Goal: Information Seeking & Learning: Learn about a topic

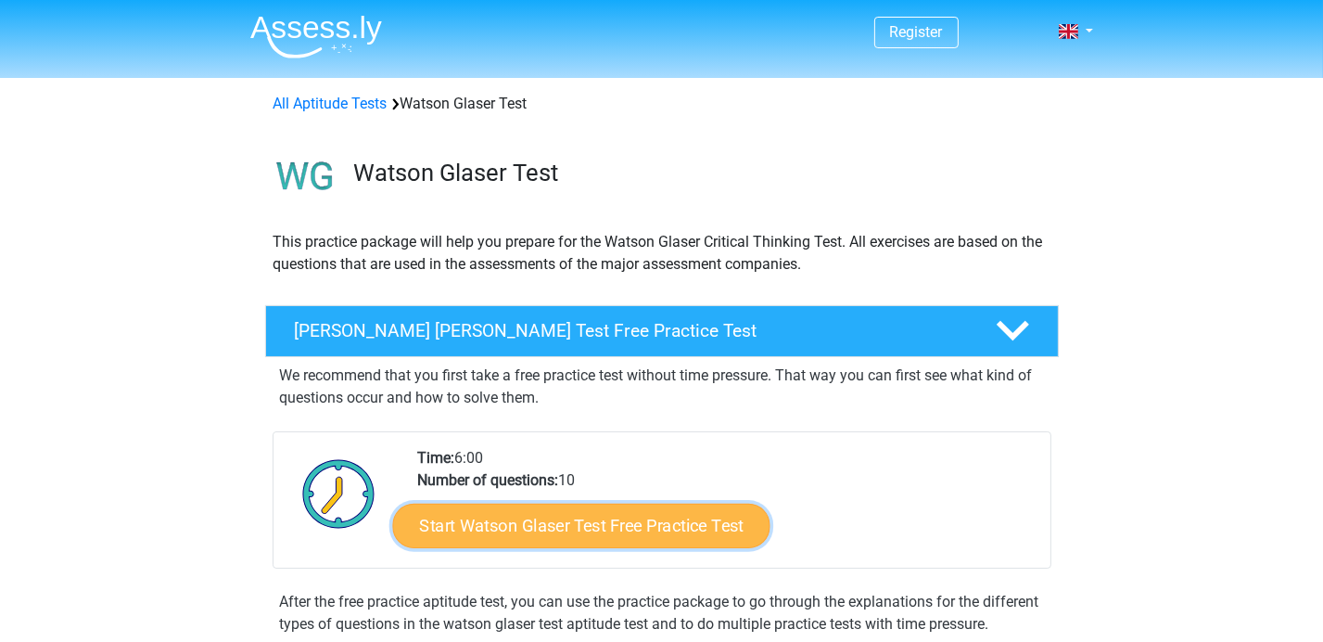
click at [679, 522] on link "Start Watson Glaser Test Free Practice Test" at bounding box center [580, 525] width 377 height 45
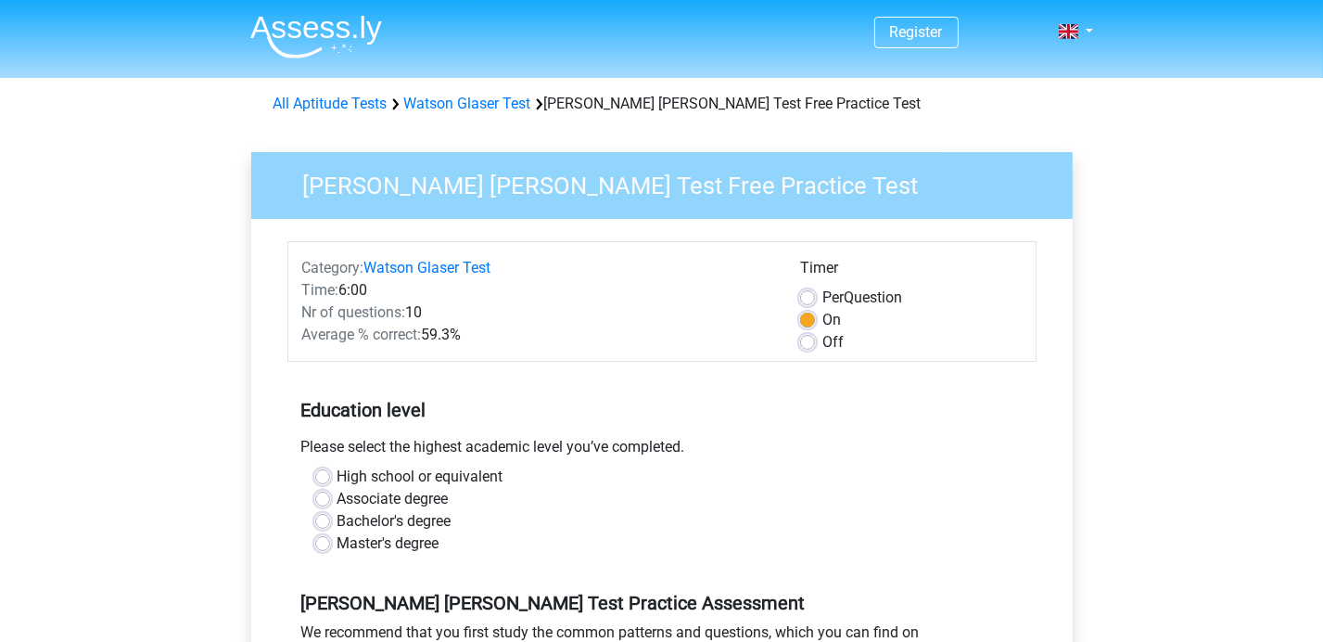
click at [338, 543] on label "Master's degree" at bounding box center [389, 543] width 102 height 22
click at [315, 543] on input "Master's degree" at bounding box center [322, 541] width 15 height 19
radio input "true"
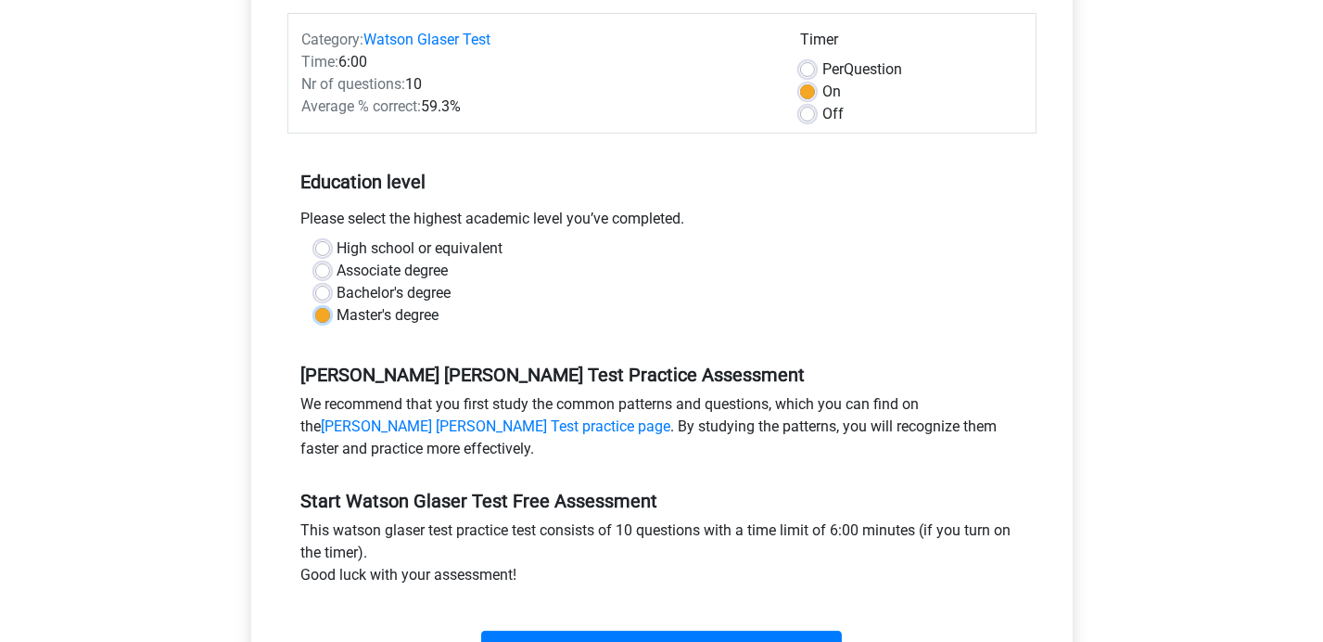
scroll to position [325, 0]
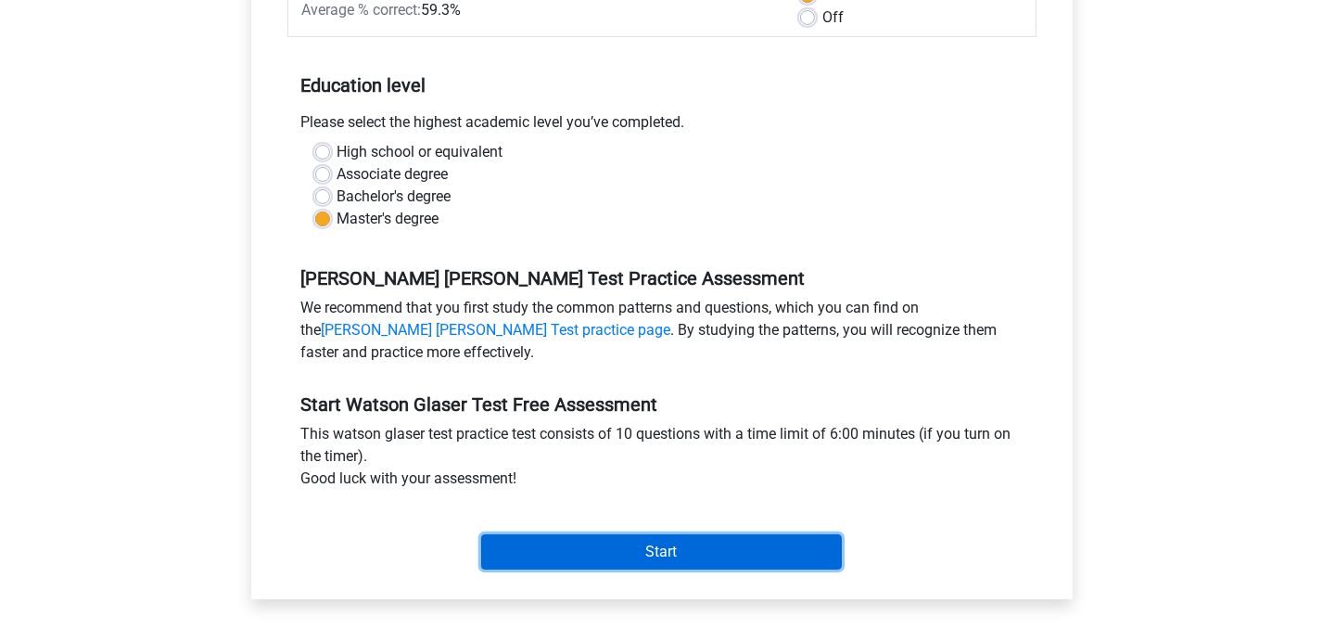
click at [733, 554] on input "Start" at bounding box center [661, 551] width 361 height 35
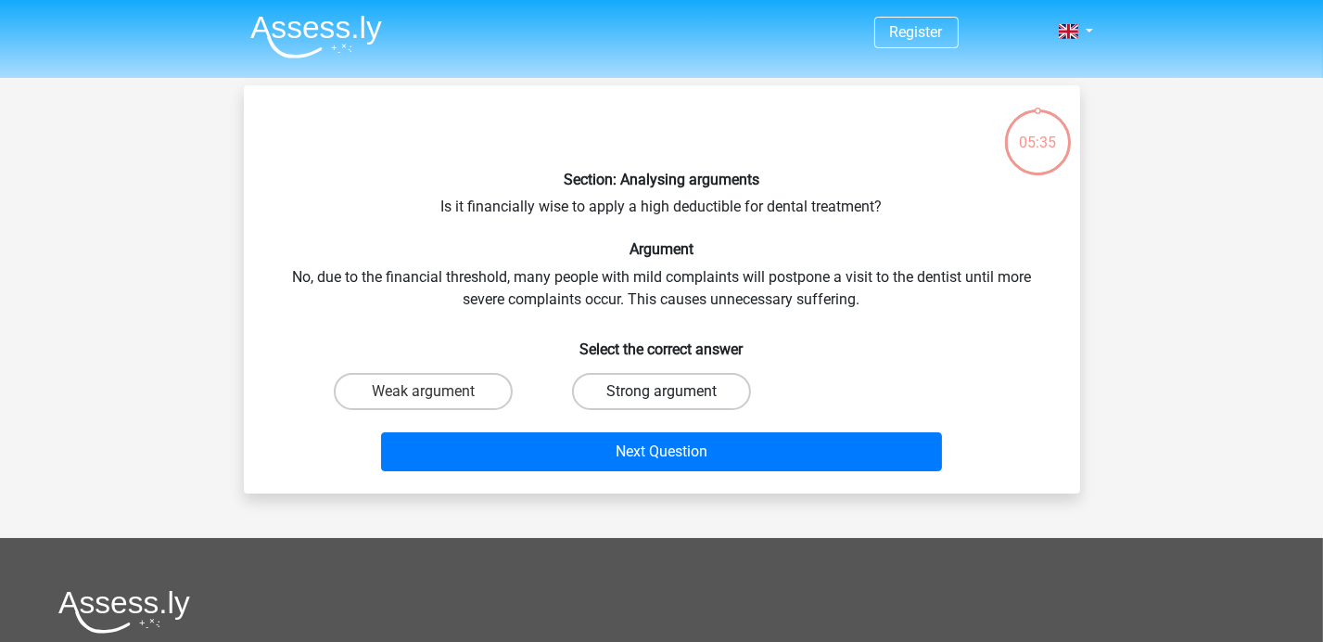
click at [677, 395] on label "Strong argument" at bounding box center [661, 391] width 179 height 37
click at [673, 395] on input "Strong argument" at bounding box center [667, 397] width 12 height 12
radio input "true"
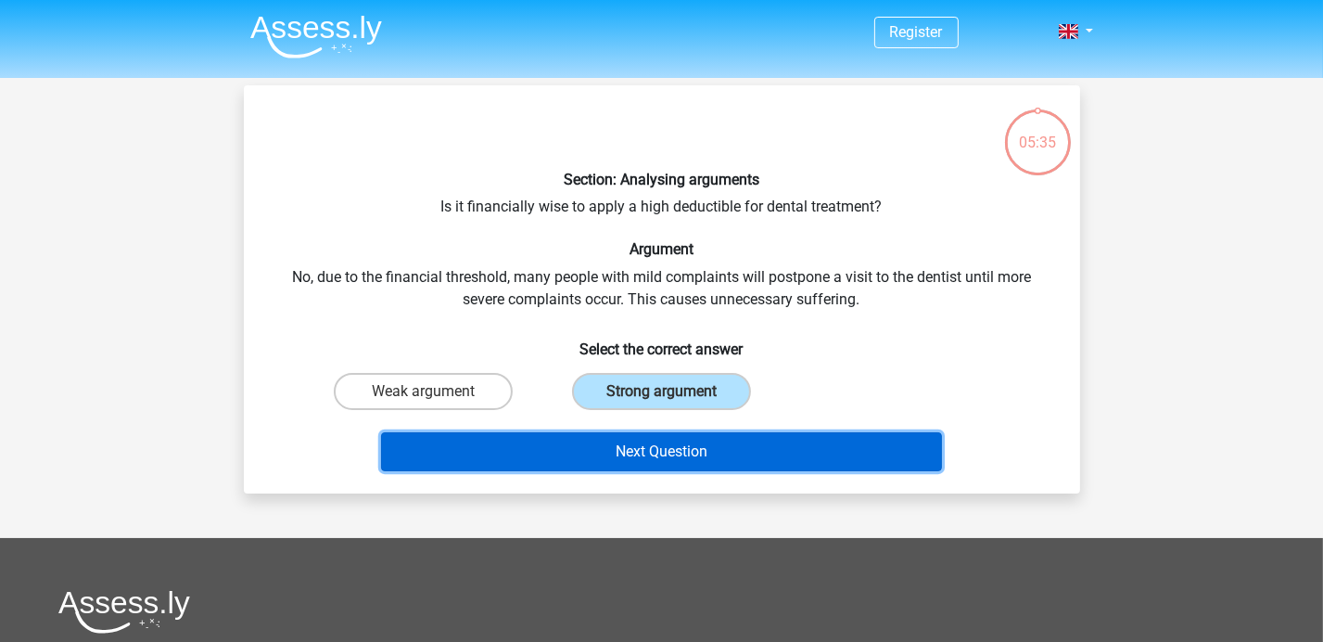
click at [702, 445] on button "Next Question" at bounding box center [661, 451] width 561 height 39
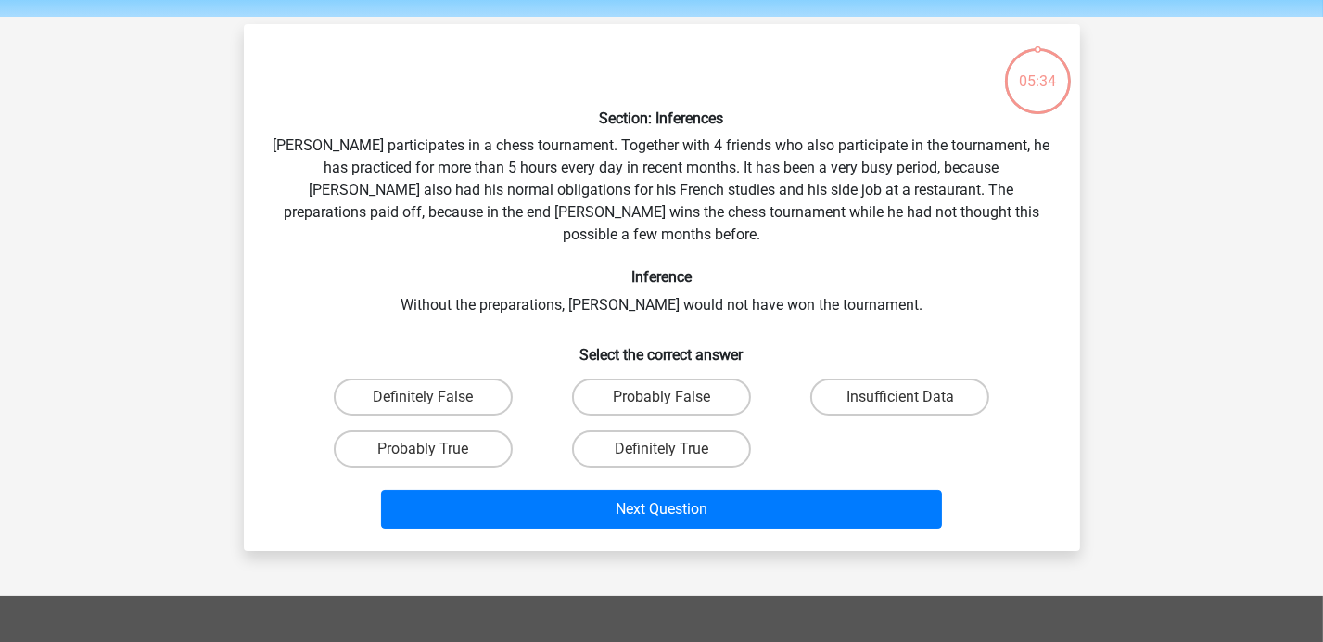
scroll to position [85, 0]
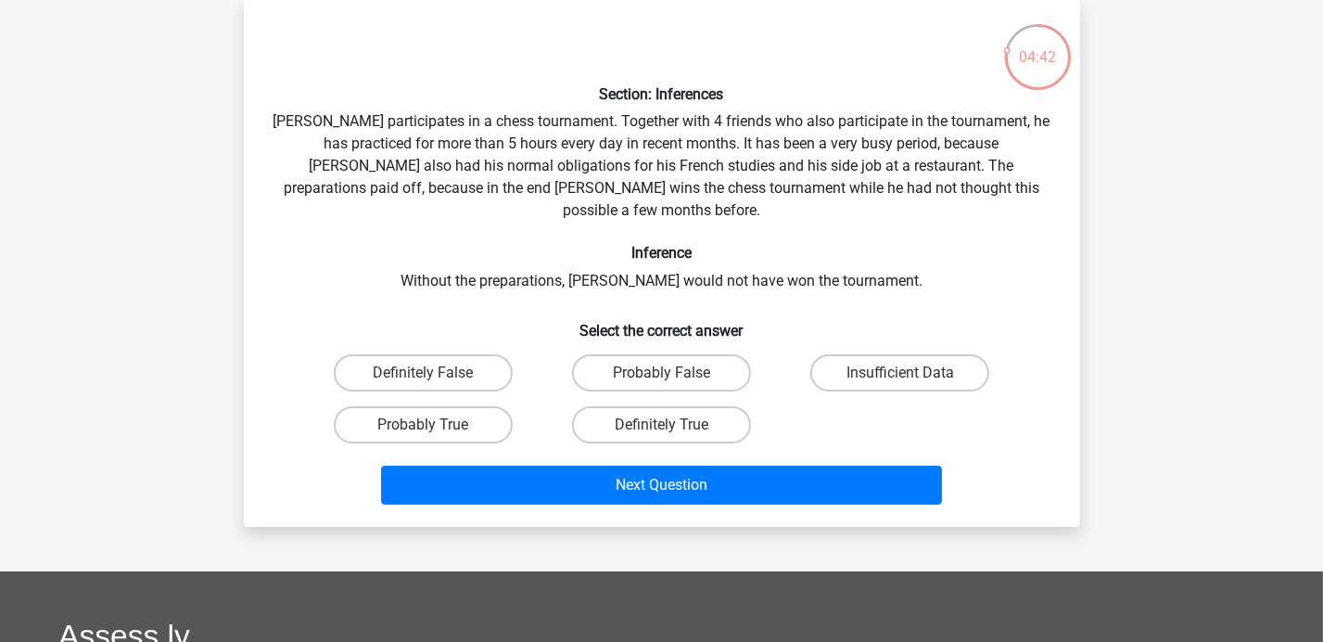
click at [427, 425] on input "Probably True" at bounding box center [429, 431] width 12 height 12
radio input "true"
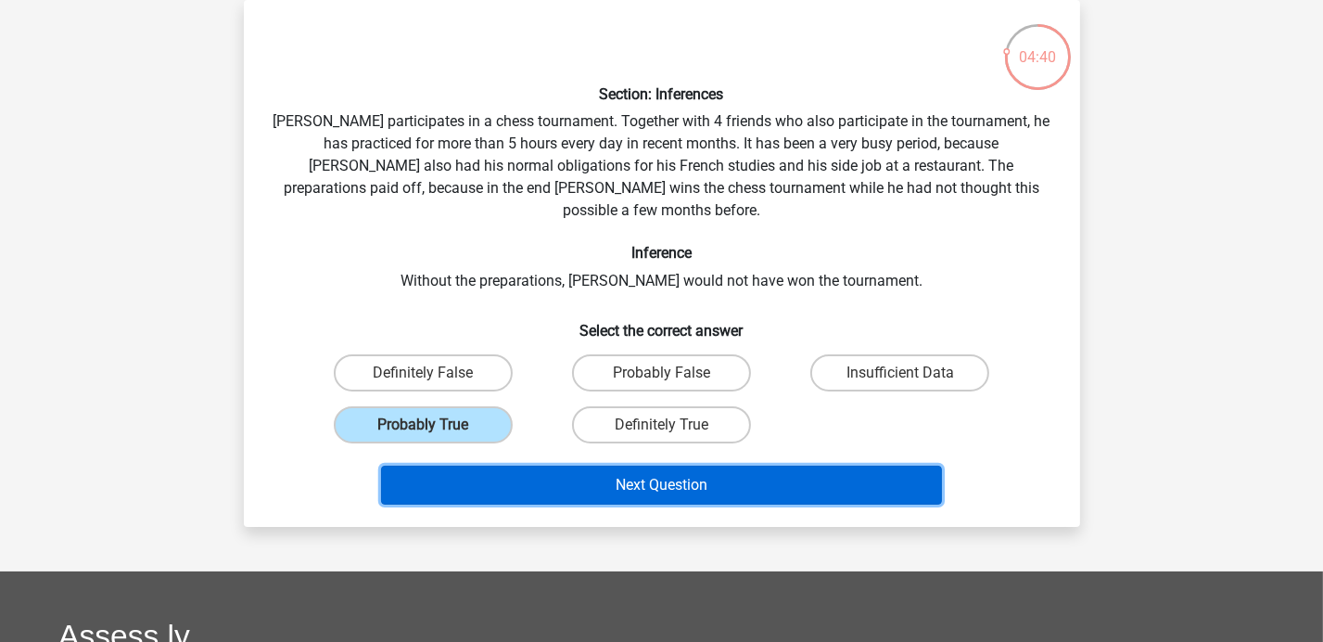
click at [695, 465] on button "Next Question" at bounding box center [661, 484] width 561 height 39
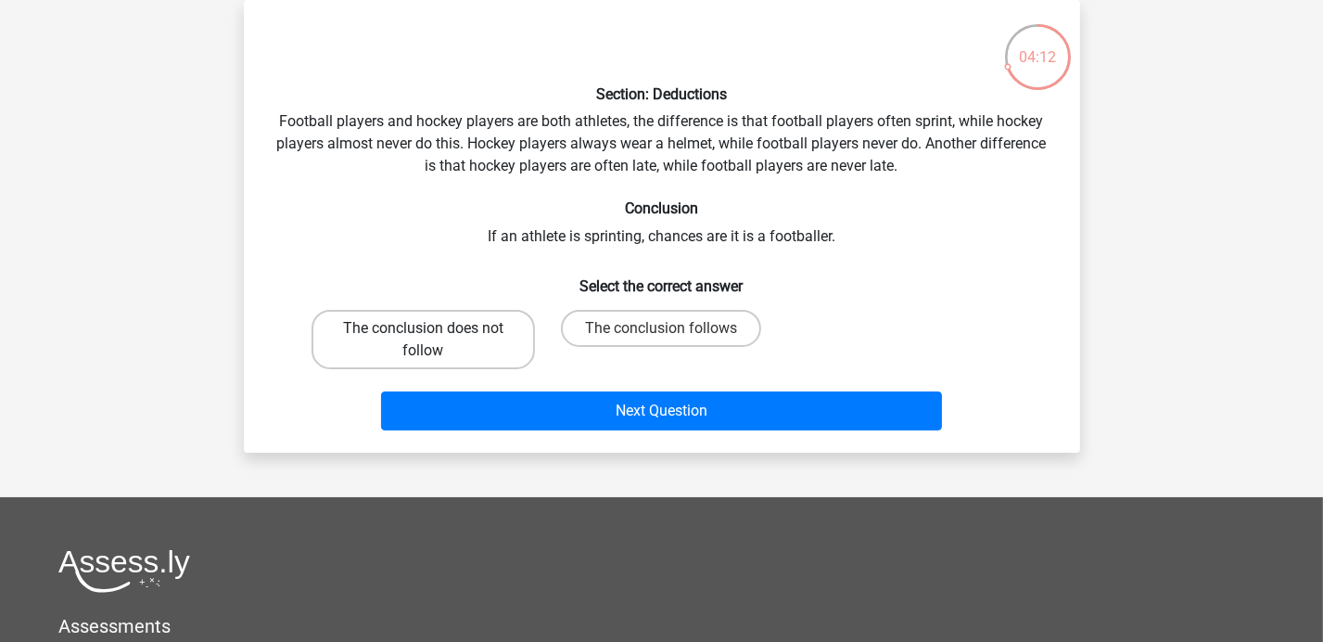
click at [446, 337] on label "The conclusion does not follow" at bounding box center [423, 339] width 223 height 59
click at [435, 337] on input "The conclusion does not follow" at bounding box center [429, 334] width 12 height 12
radio input "true"
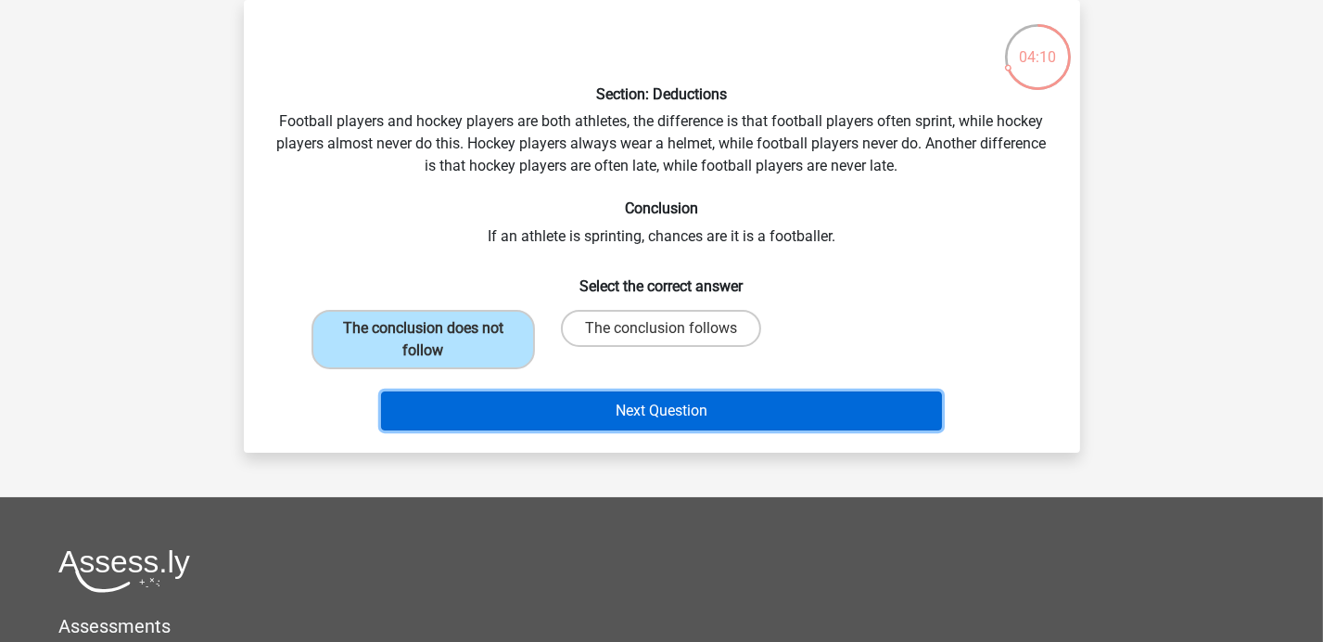
click at [695, 414] on button "Next Question" at bounding box center [661, 410] width 561 height 39
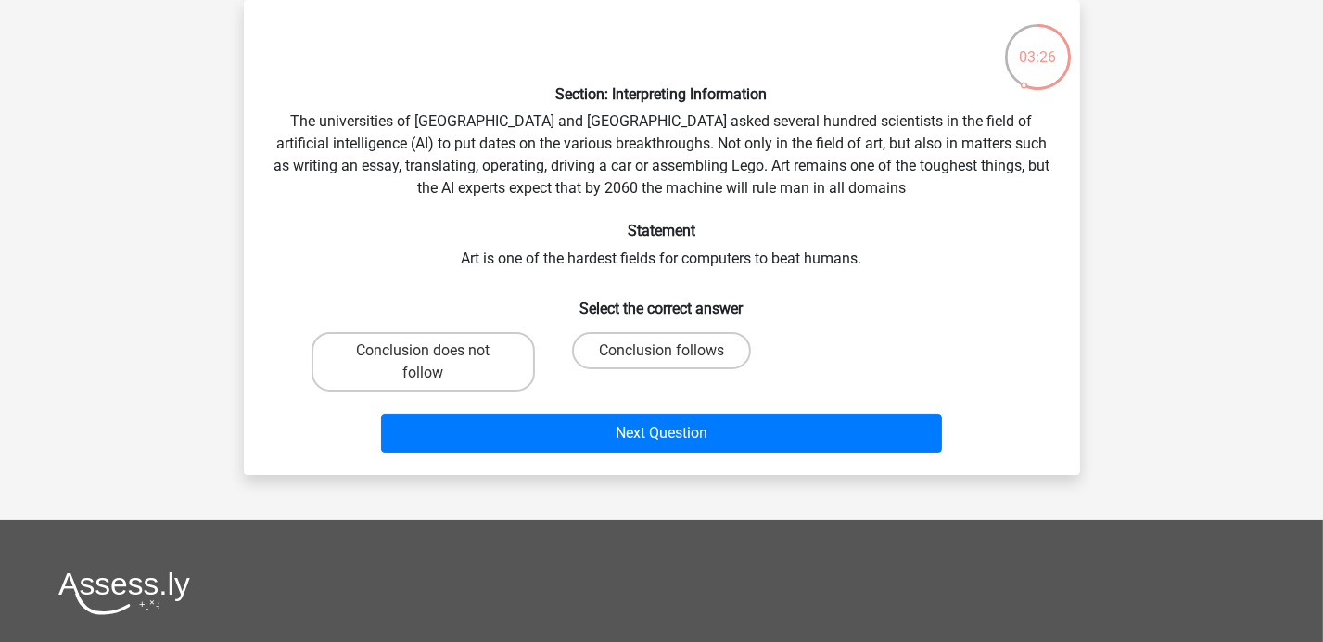
click at [665, 350] on input "Conclusion follows" at bounding box center [667, 356] width 12 height 12
radio input "true"
click at [476, 336] on label "Conclusion does not follow" at bounding box center [423, 361] width 223 height 59
click at [435, 350] on input "Conclusion does not follow" at bounding box center [429, 356] width 12 height 12
radio input "true"
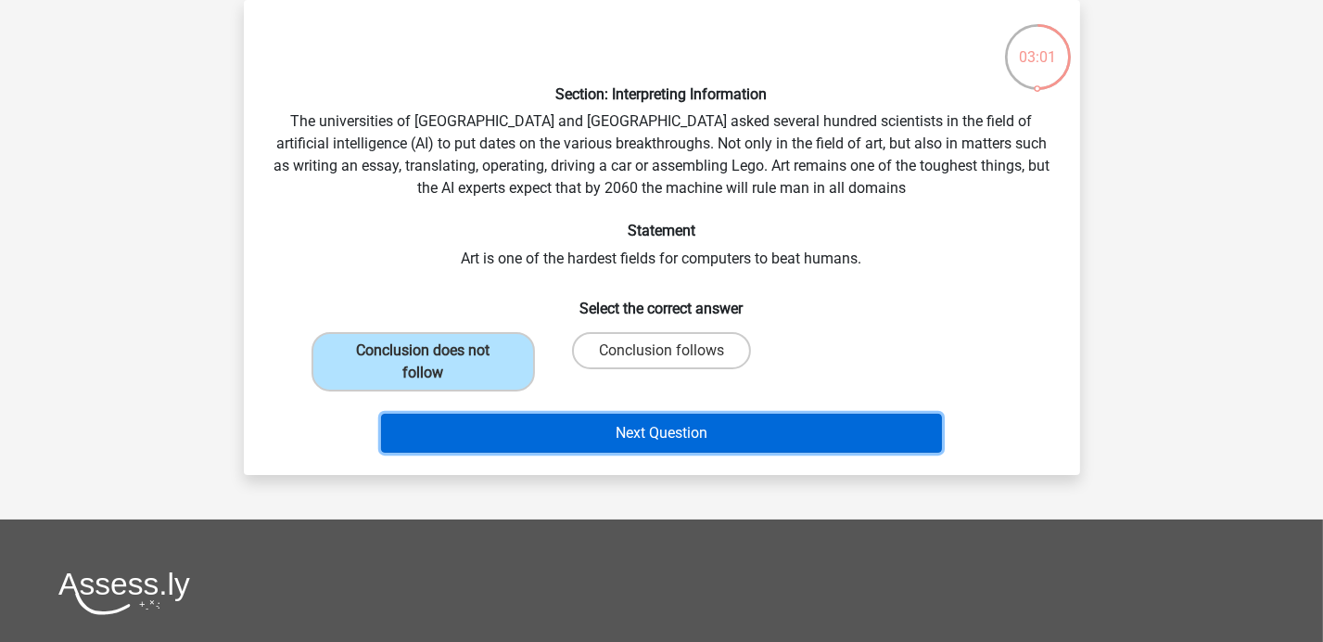
click at [653, 419] on button "Next Question" at bounding box center [661, 433] width 561 height 39
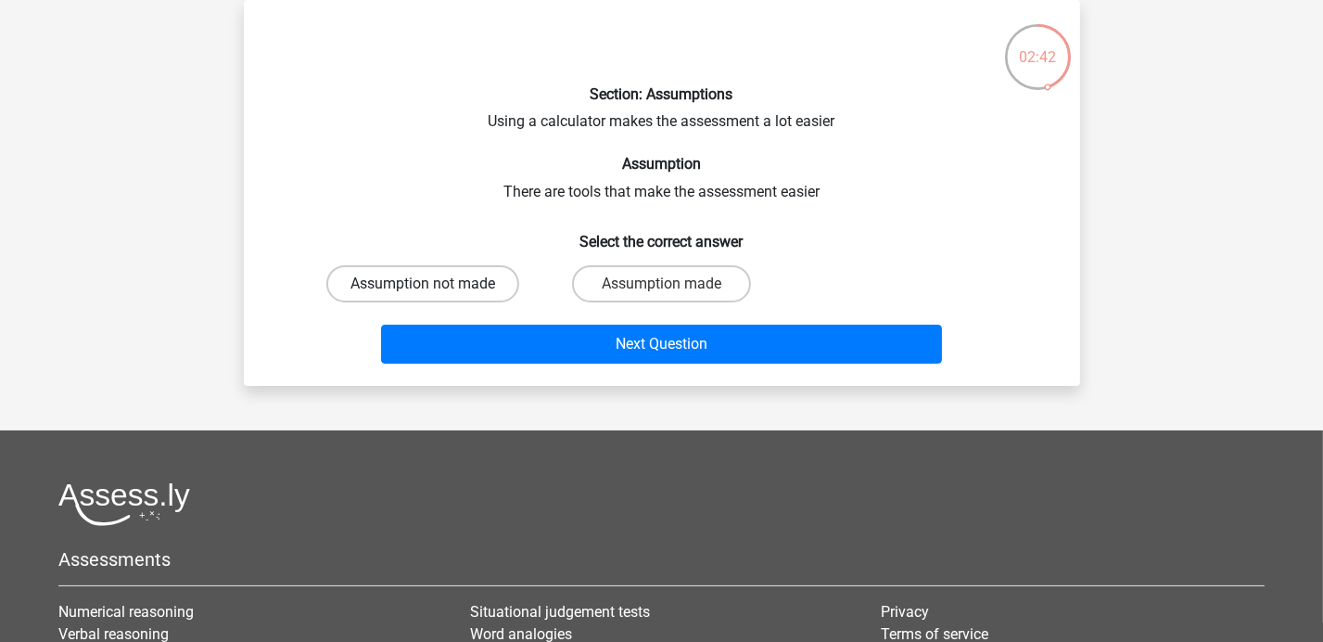
click at [470, 279] on label "Assumption not made" at bounding box center [422, 283] width 193 height 37
click at [435, 284] on input "Assumption not made" at bounding box center [429, 290] width 12 height 12
radio input "true"
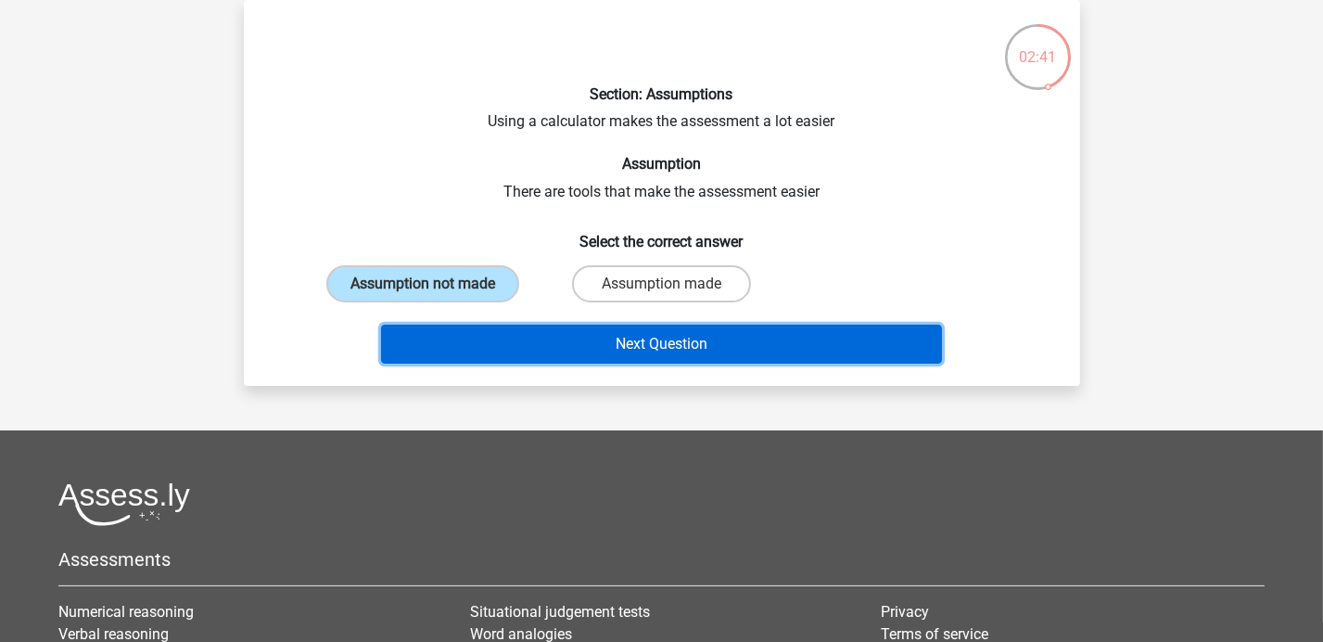
click at [665, 342] on button "Next Question" at bounding box center [661, 344] width 561 height 39
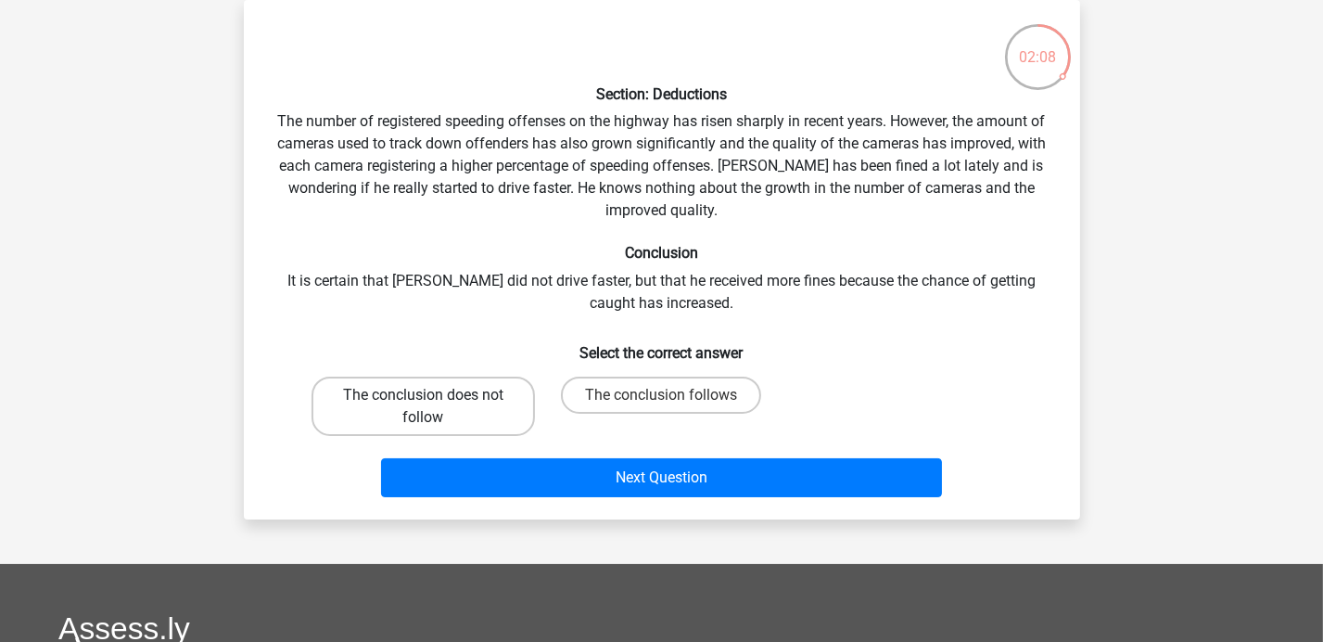
click at [401, 401] on label "The conclusion does not follow" at bounding box center [423, 405] width 223 height 59
click at [423, 401] on input "The conclusion does not follow" at bounding box center [429, 401] width 12 height 12
radio input "true"
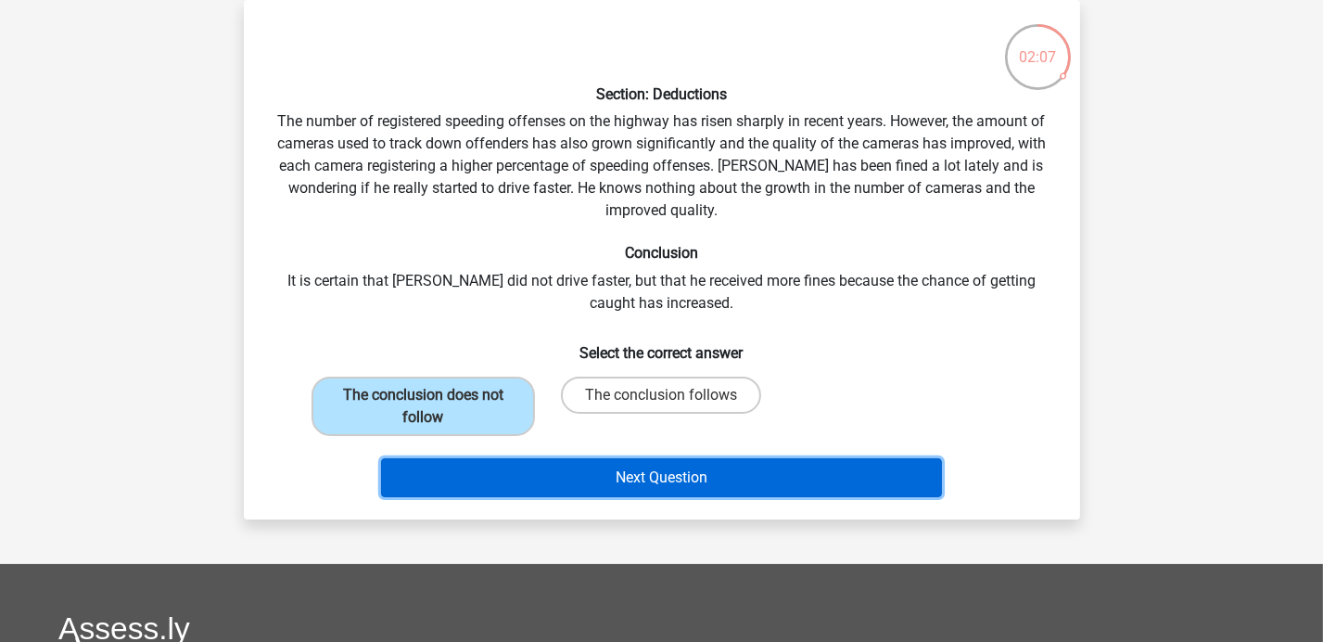
click at [701, 470] on button "Next Question" at bounding box center [661, 477] width 561 height 39
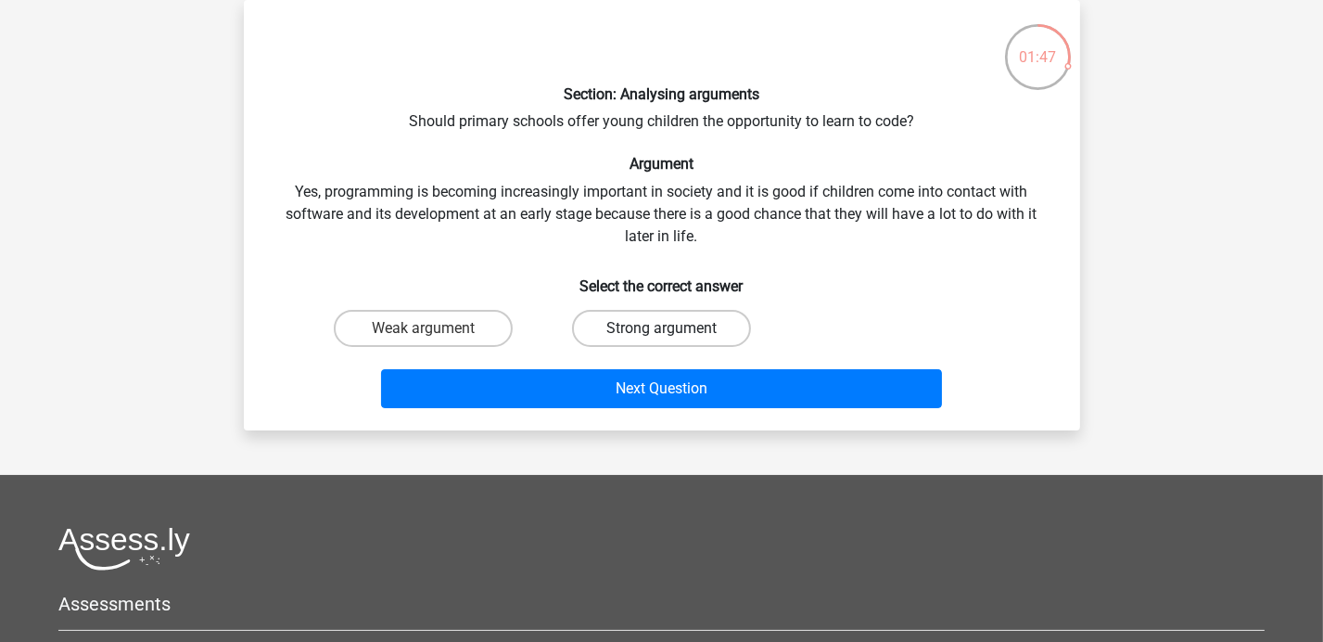
click at [690, 332] on label "Strong argument" at bounding box center [661, 328] width 179 height 37
click at [673, 332] on input "Strong argument" at bounding box center [667, 334] width 12 height 12
radio input "true"
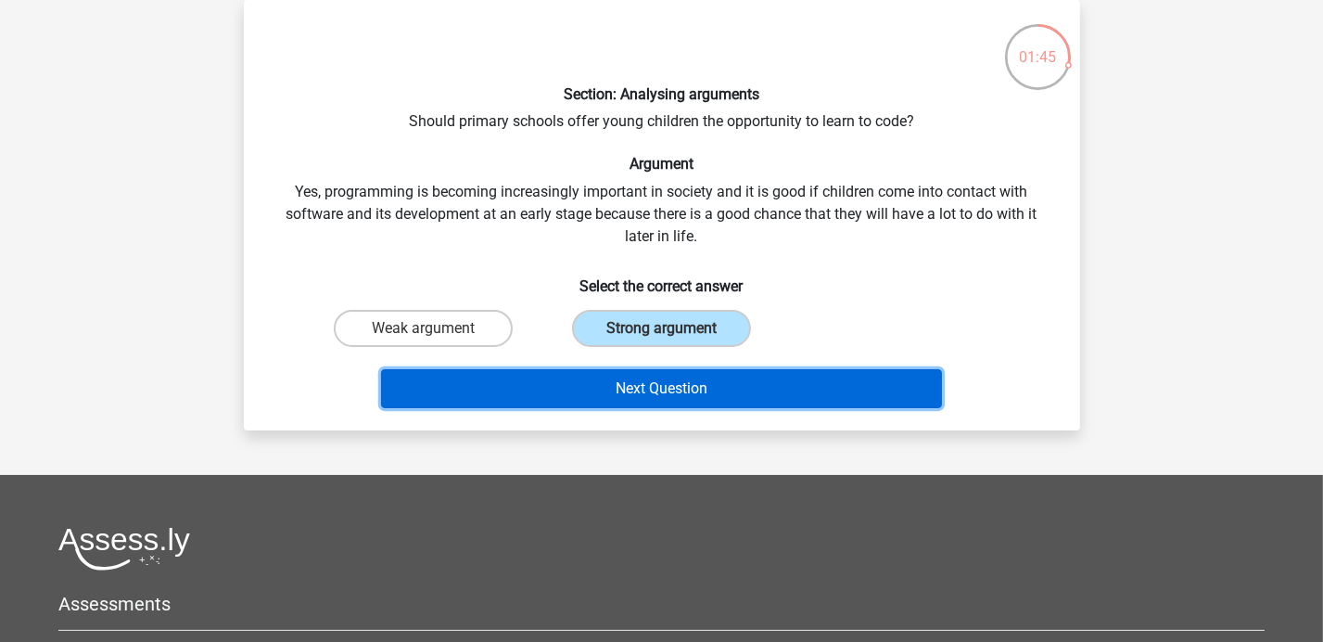
click at [674, 385] on button "Next Question" at bounding box center [661, 388] width 561 height 39
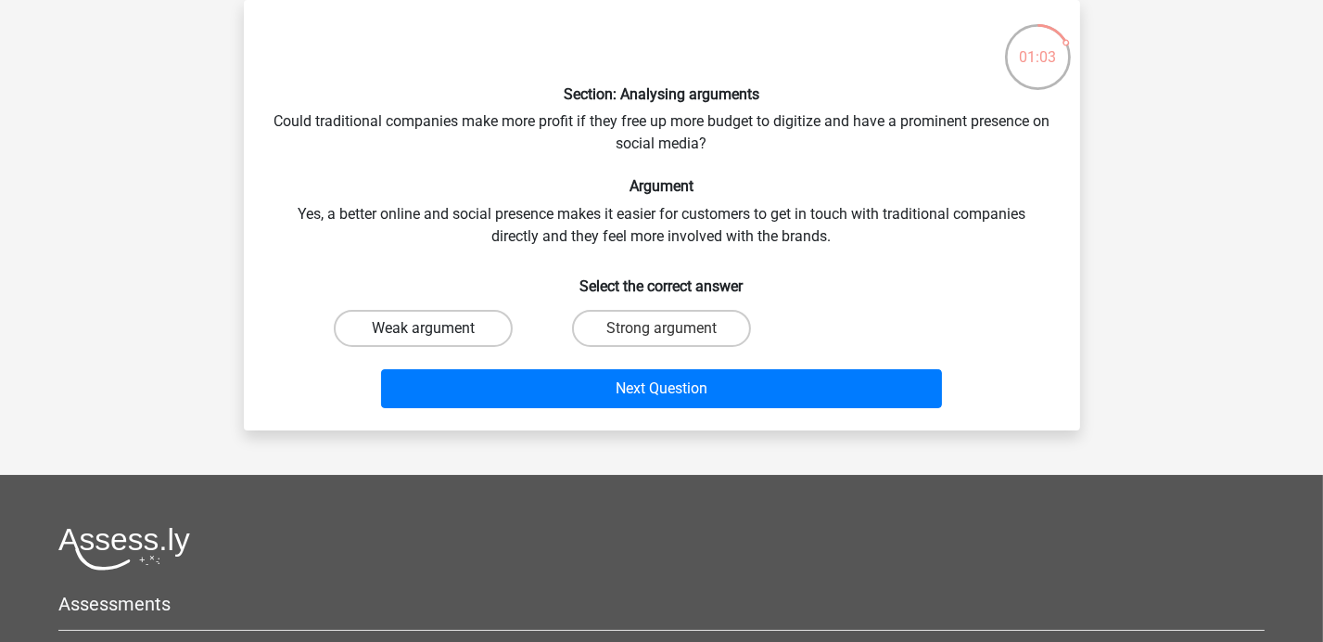
click at [414, 342] on label "Weak argument" at bounding box center [423, 328] width 179 height 37
click at [423, 340] on input "Weak argument" at bounding box center [429, 334] width 12 height 12
radio input "true"
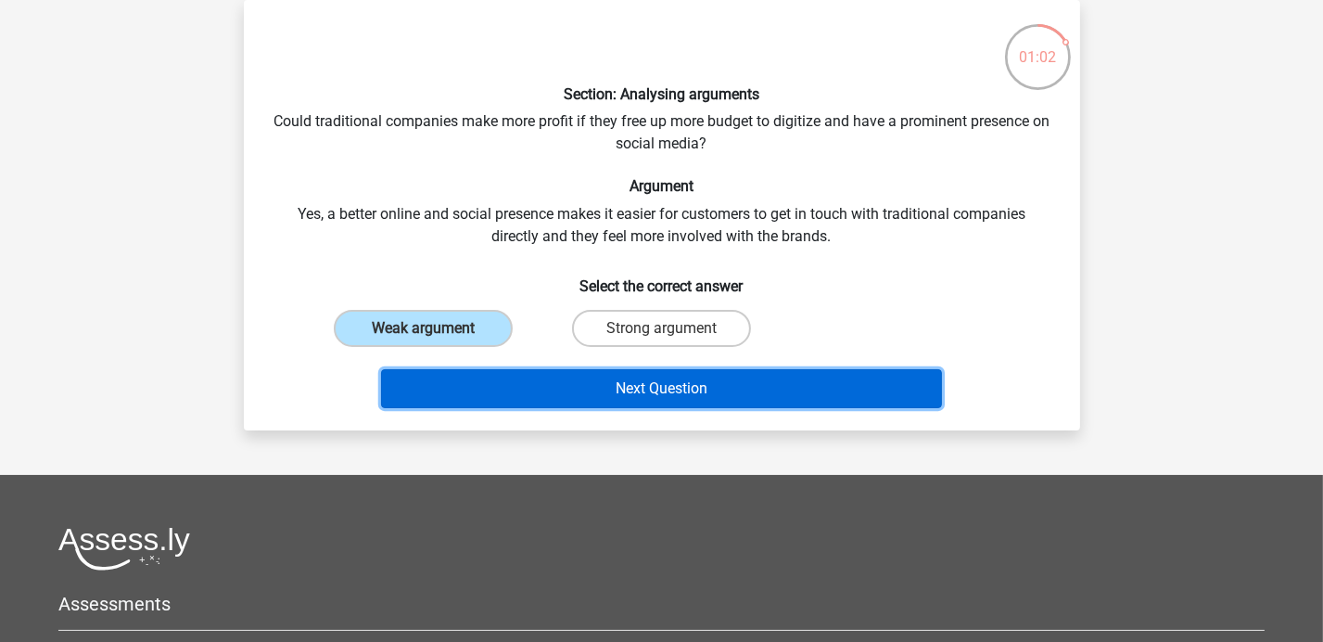
click at [606, 389] on button "Next Question" at bounding box center [661, 388] width 561 height 39
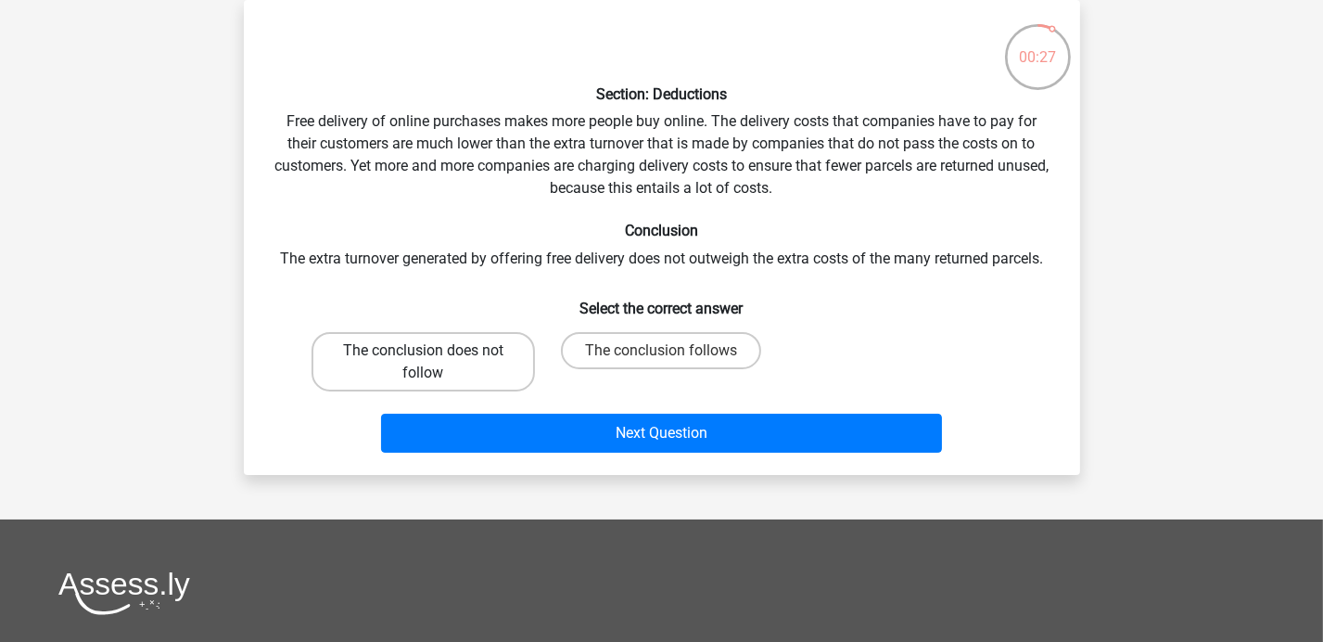
click at [421, 343] on label "The conclusion does not follow" at bounding box center [423, 361] width 223 height 59
click at [423, 350] on input "The conclusion does not follow" at bounding box center [429, 356] width 12 height 12
radio input "true"
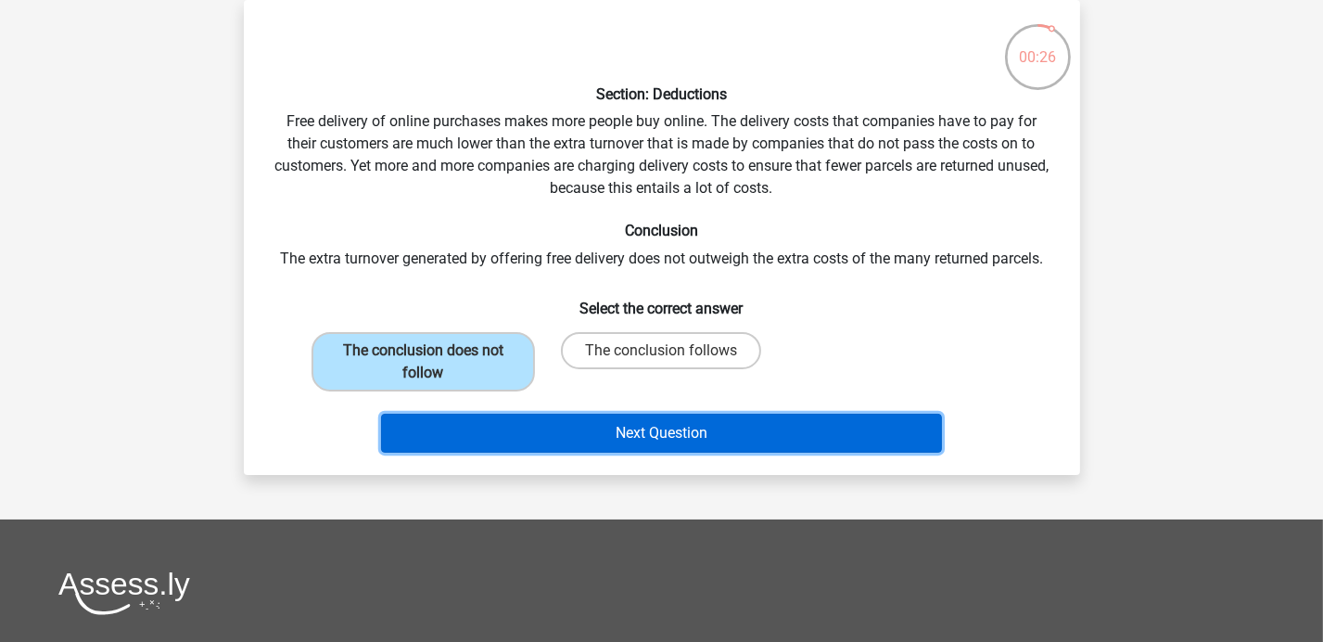
click at [710, 433] on button "Next Question" at bounding box center [661, 433] width 561 height 39
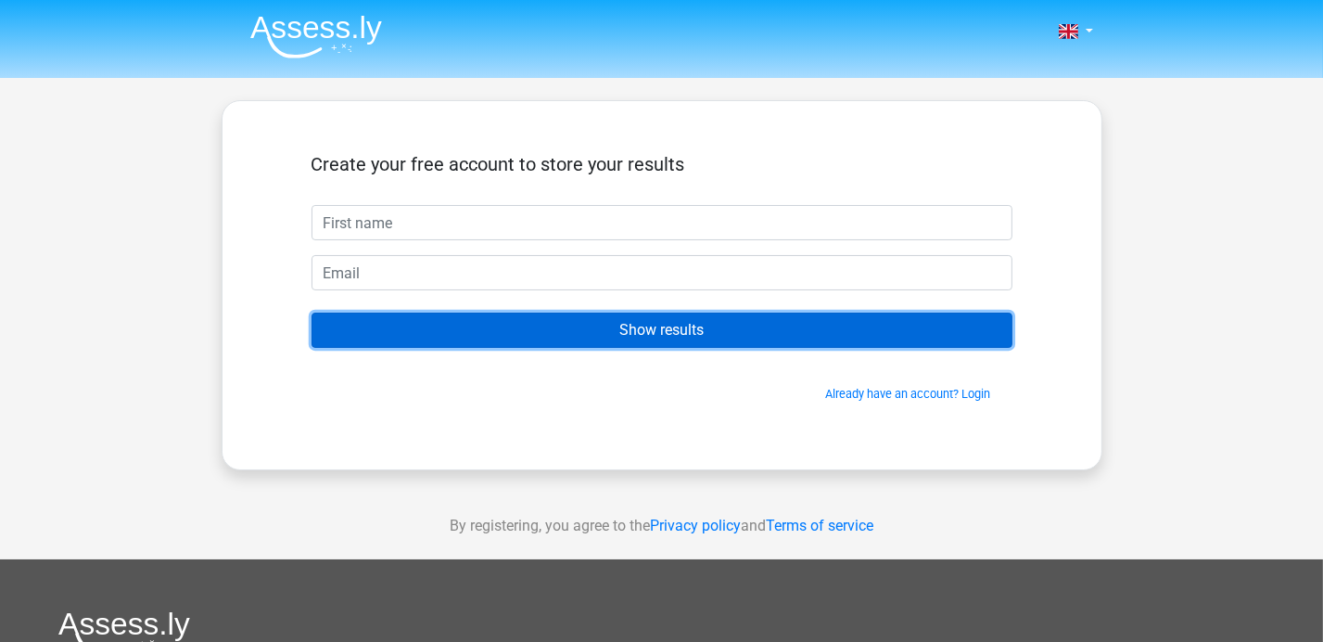
click at [669, 330] on input "Show results" at bounding box center [662, 329] width 701 height 35
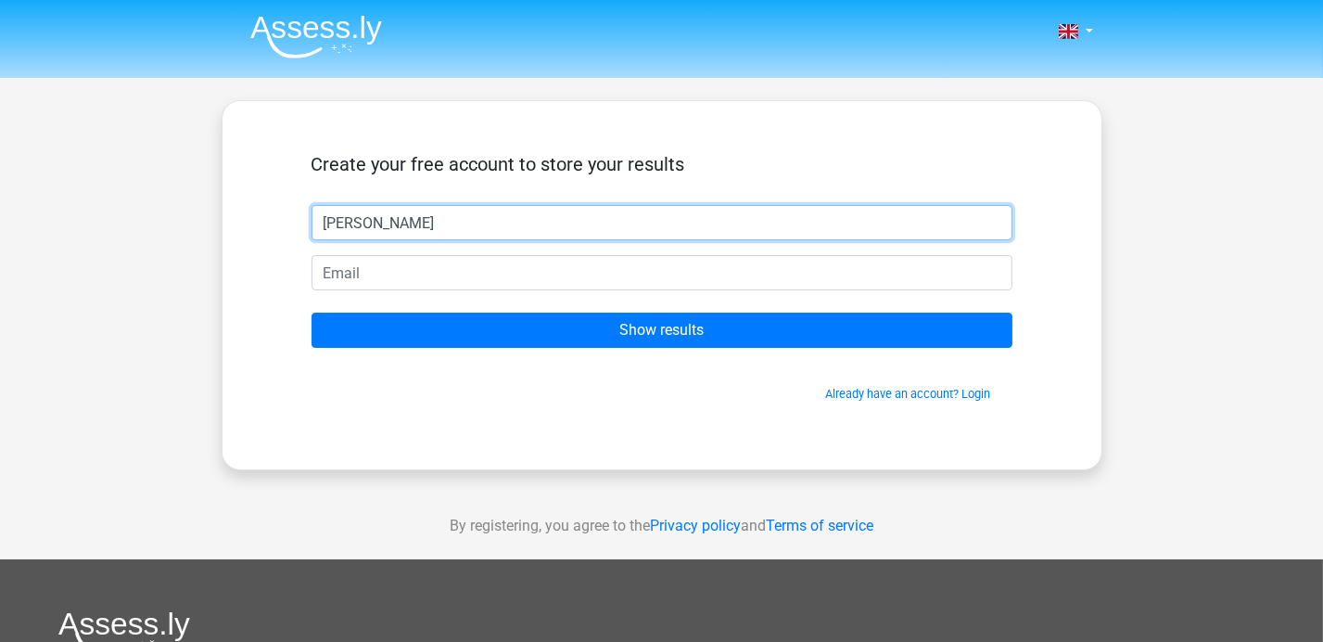
type input "Jacob Sheber"
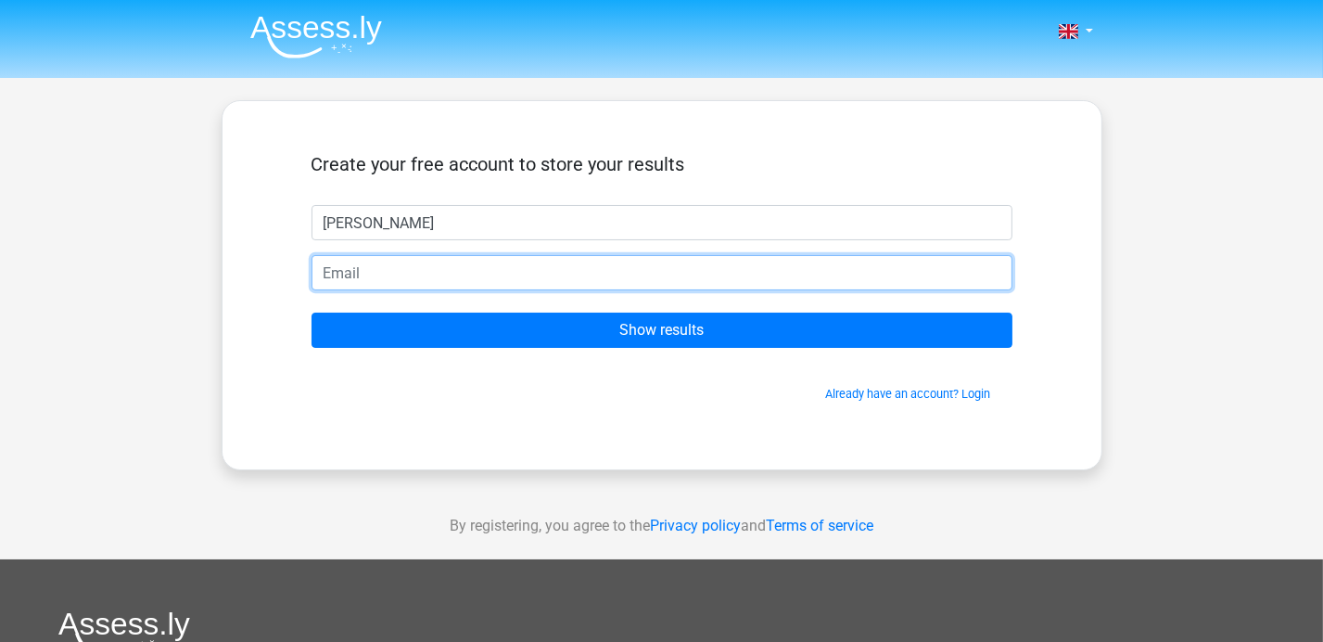
click at [476, 279] on input "email" at bounding box center [662, 272] width 701 height 35
type input "jacob.sheber@nhbpgc.org"
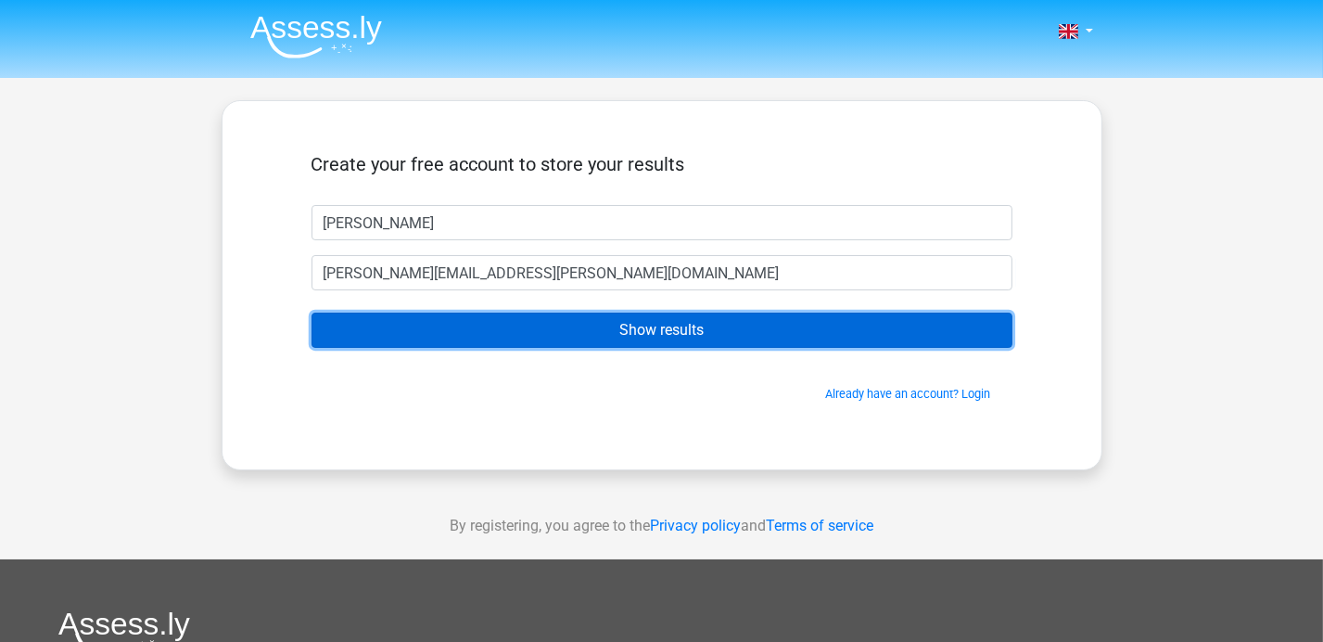
click at [657, 327] on input "Show results" at bounding box center [662, 329] width 701 height 35
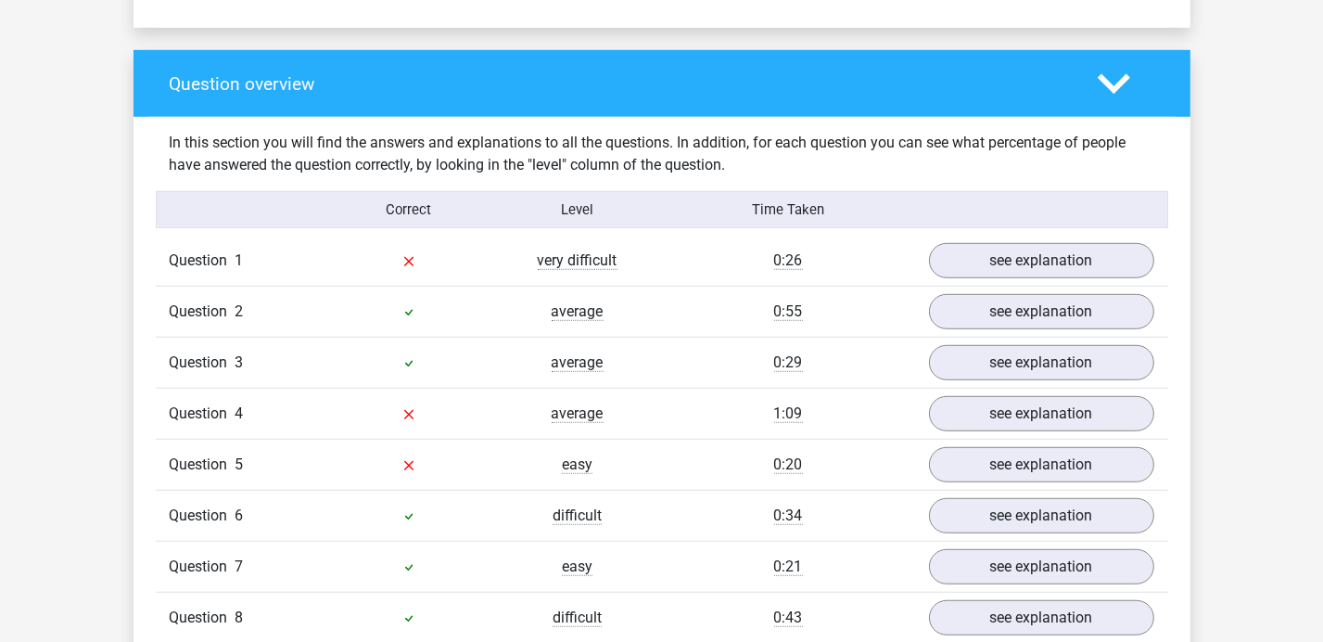
scroll to position [1344, 0]
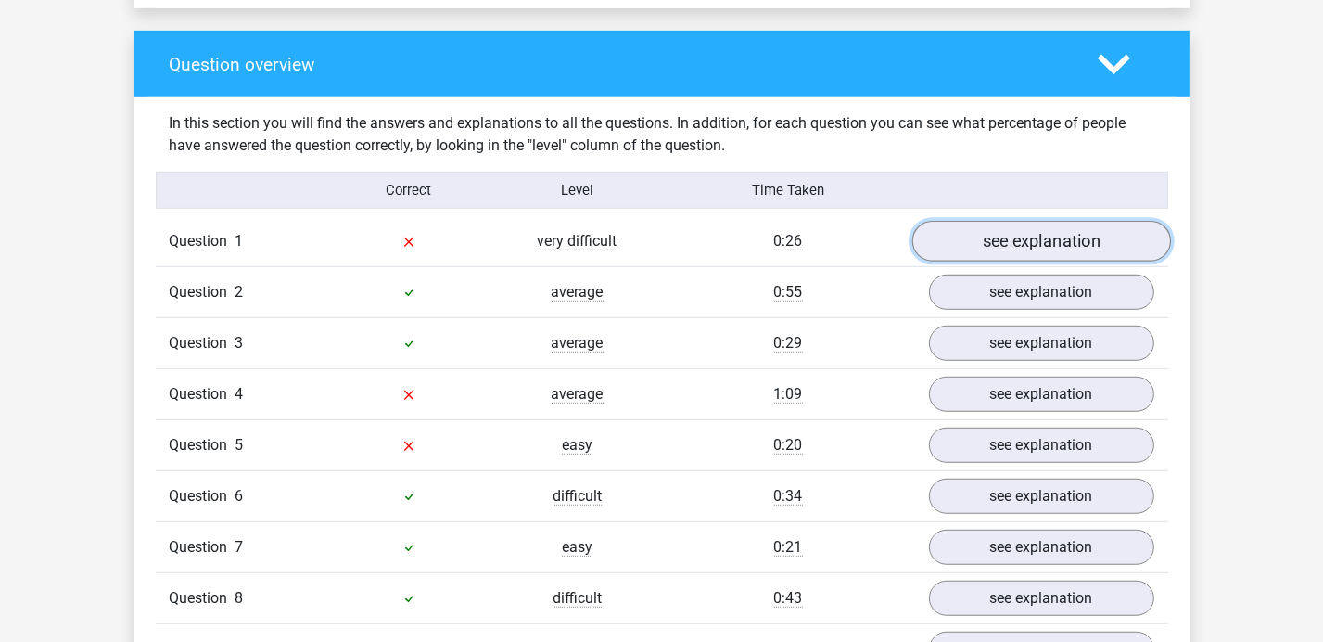
click at [1032, 234] on link "see explanation" at bounding box center [1040, 242] width 259 height 41
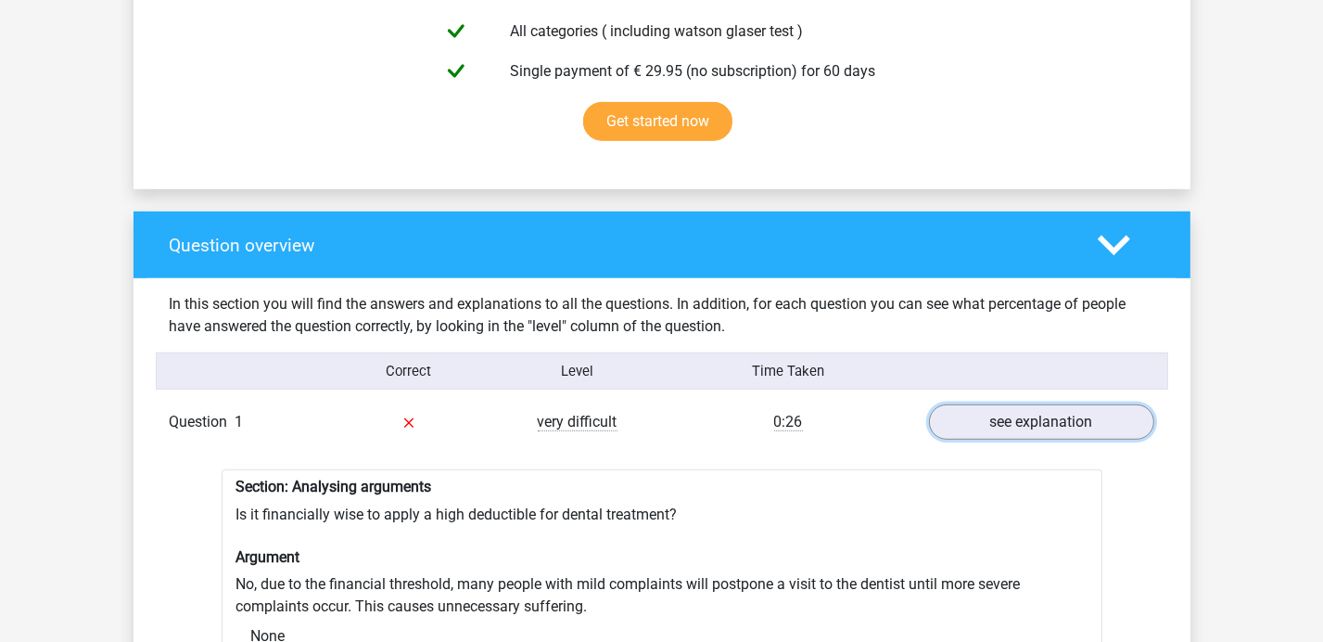
scroll to position [1158, 0]
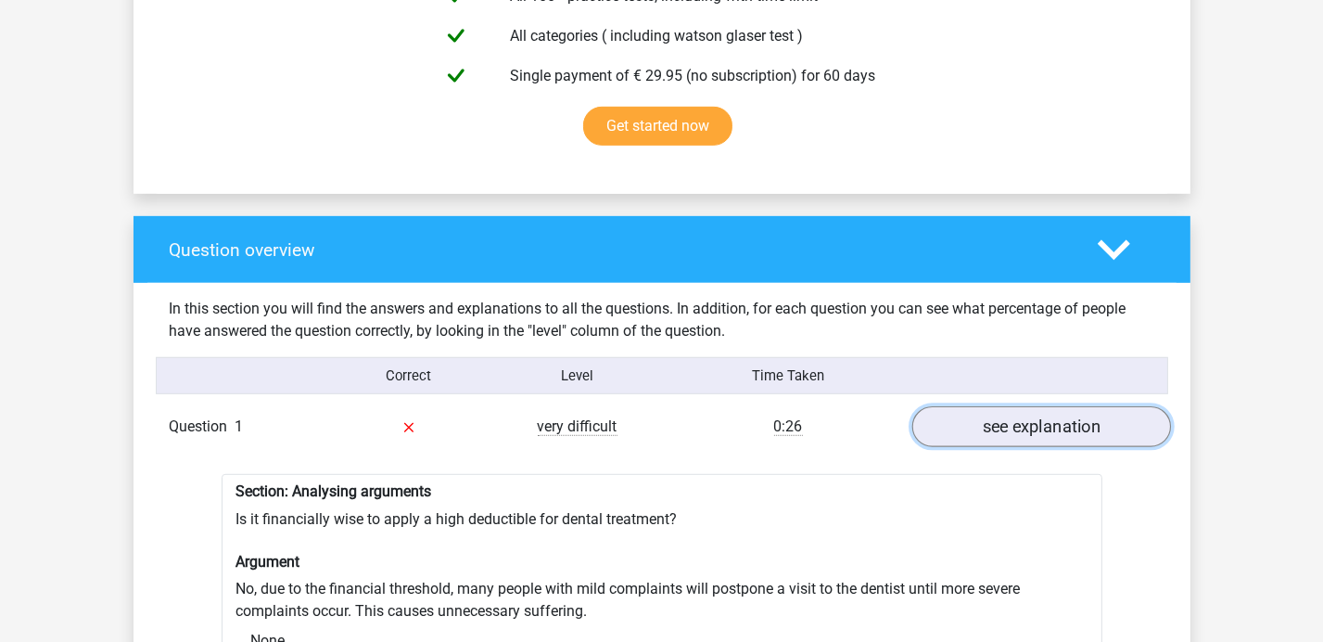
click at [1009, 422] on link "see explanation" at bounding box center [1040, 427] width 259 height 41
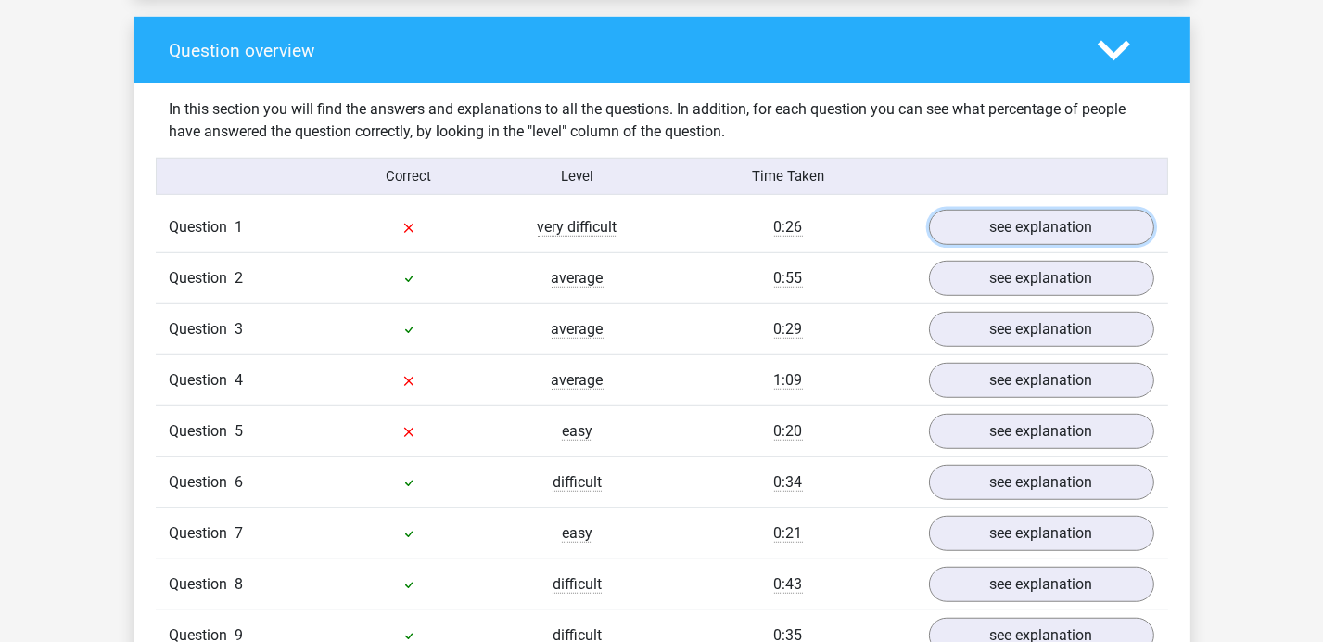
scroll to position [1391, 0]
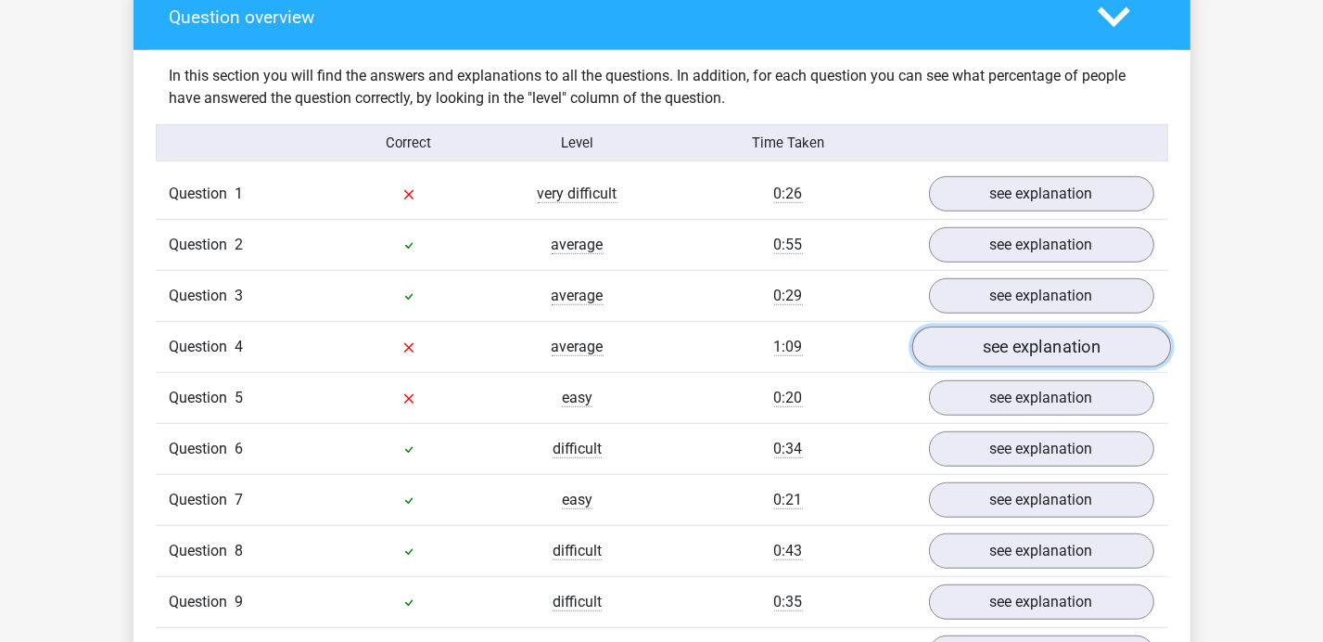
click at [1029, 343] on link "see explanation" at bounding box center [1040, 347] width 259 height 41
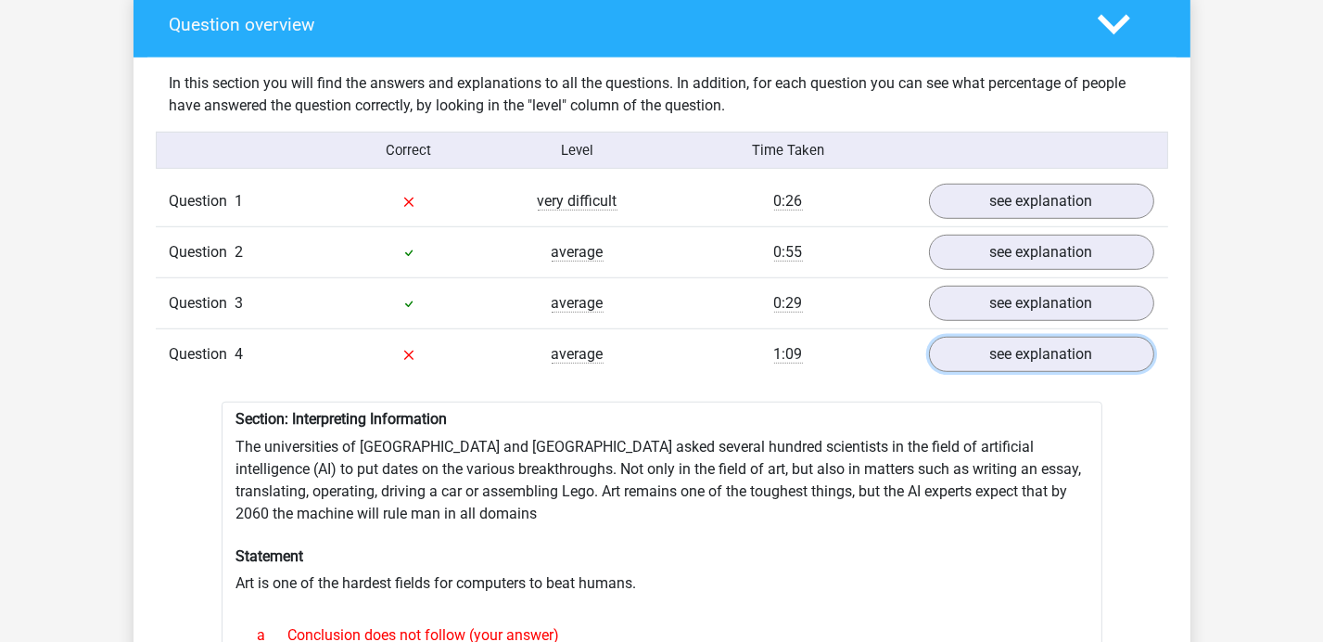
scroll to position [1367, 0]
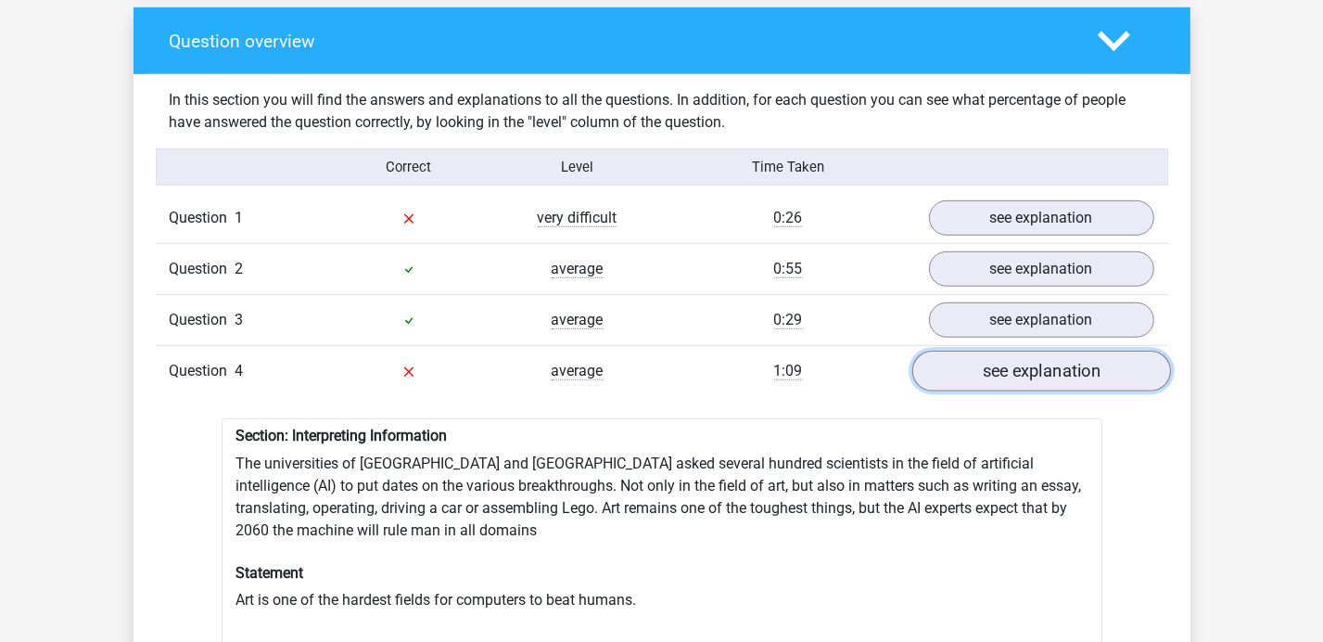
click at [1007, 364] on link "see explanation" at bounding box center [1040, 371] width 259 height 41
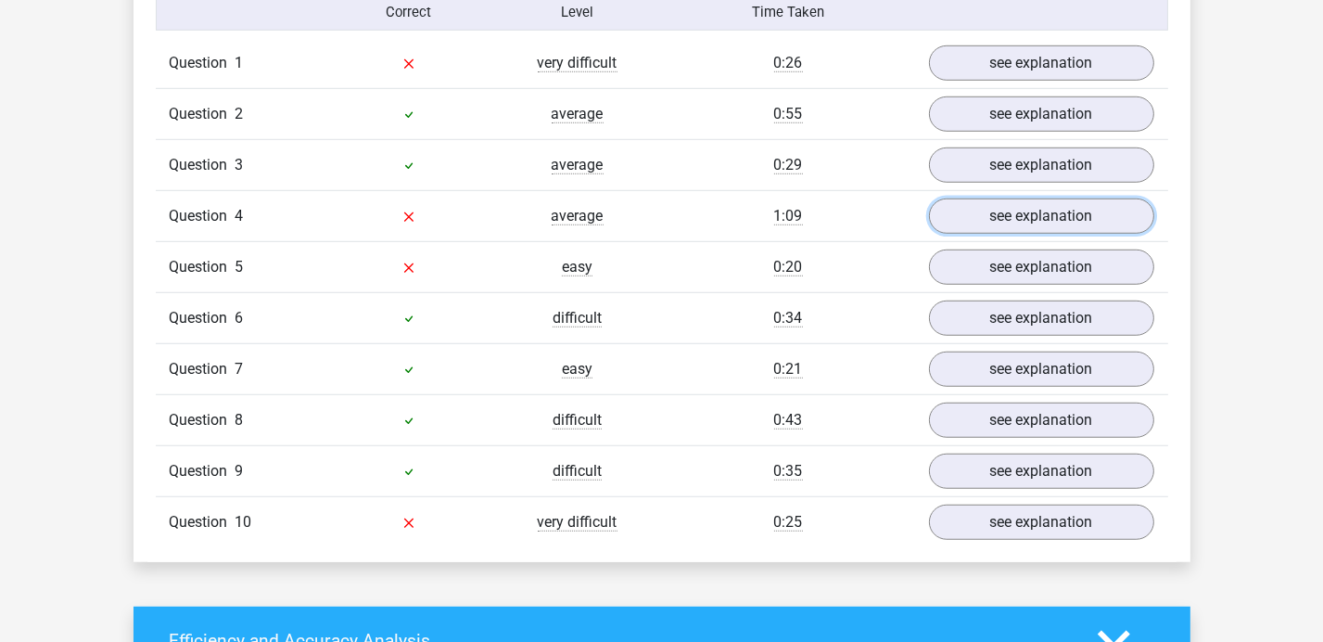
scroll to position [1552, 0]
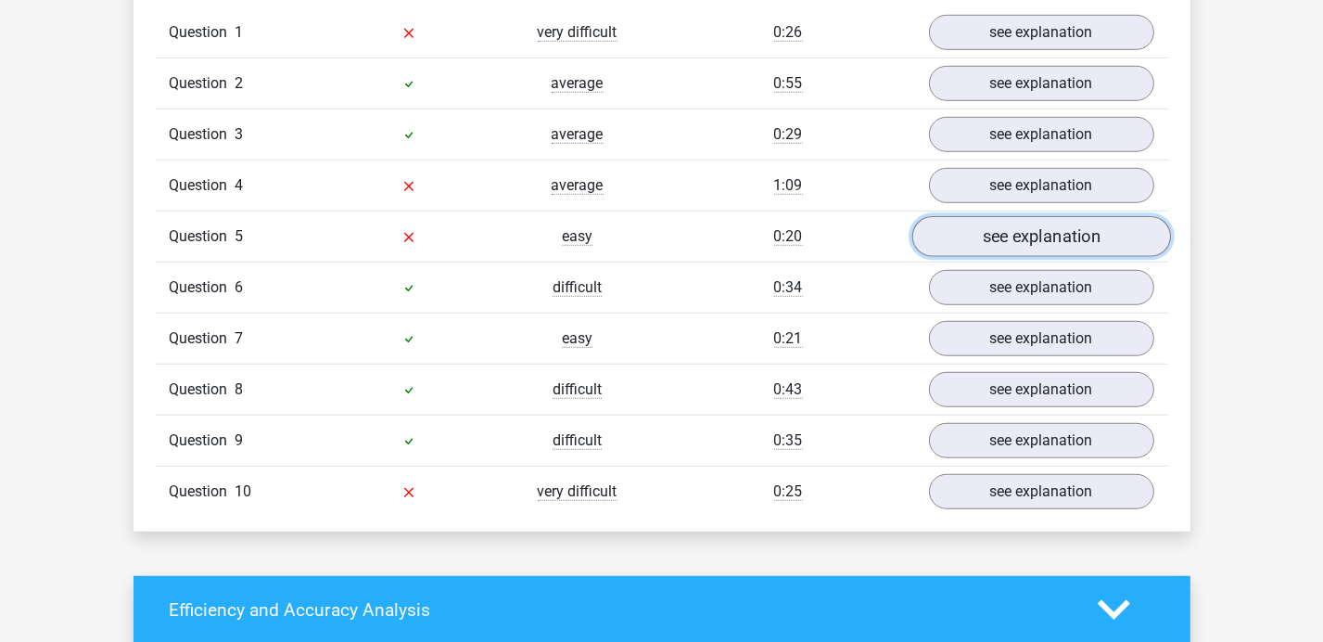
click at [1025, 242] on link "see explanation" at bounding box center [1040, 237] width 259 height 41
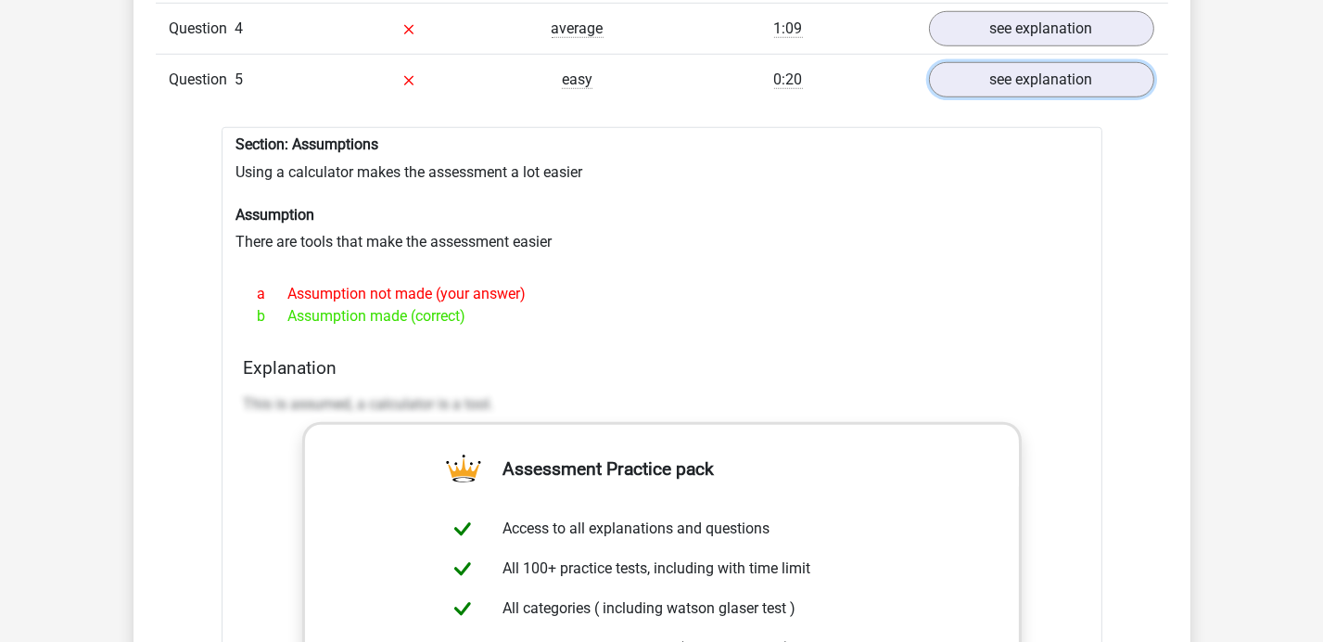
scroll to position [1714, 0]
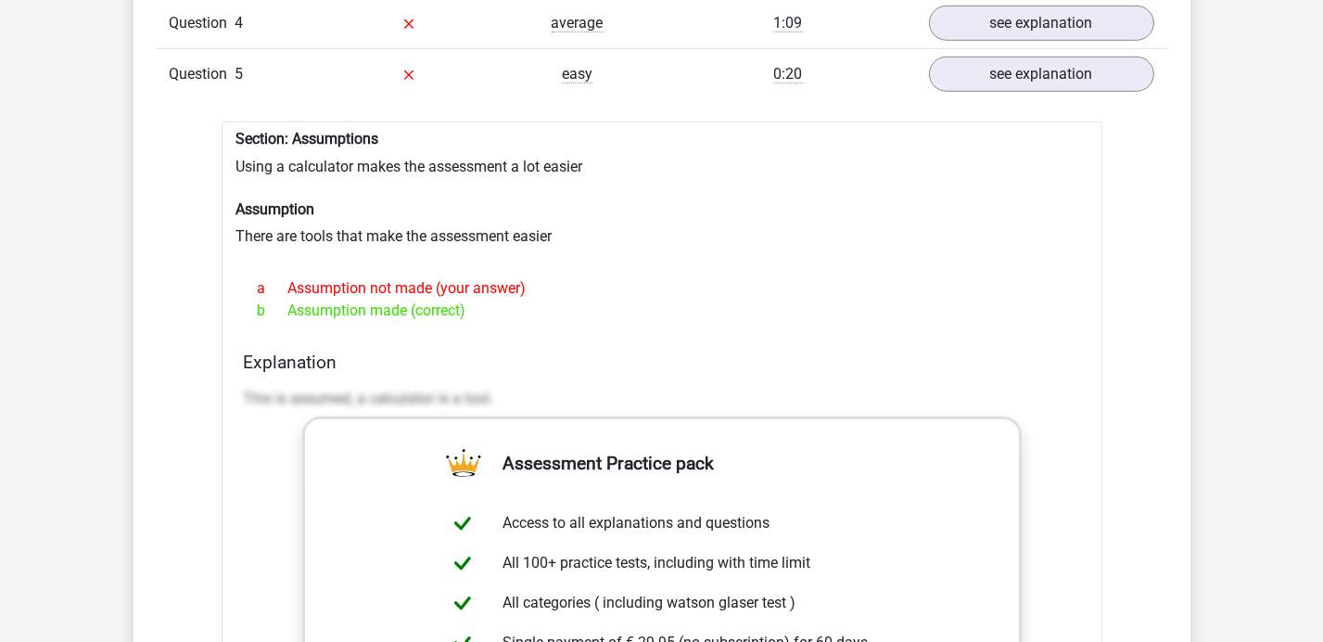
click at [734, 360] on h4 "Explanation" at bounding box center [662, 361] width 836 height 21
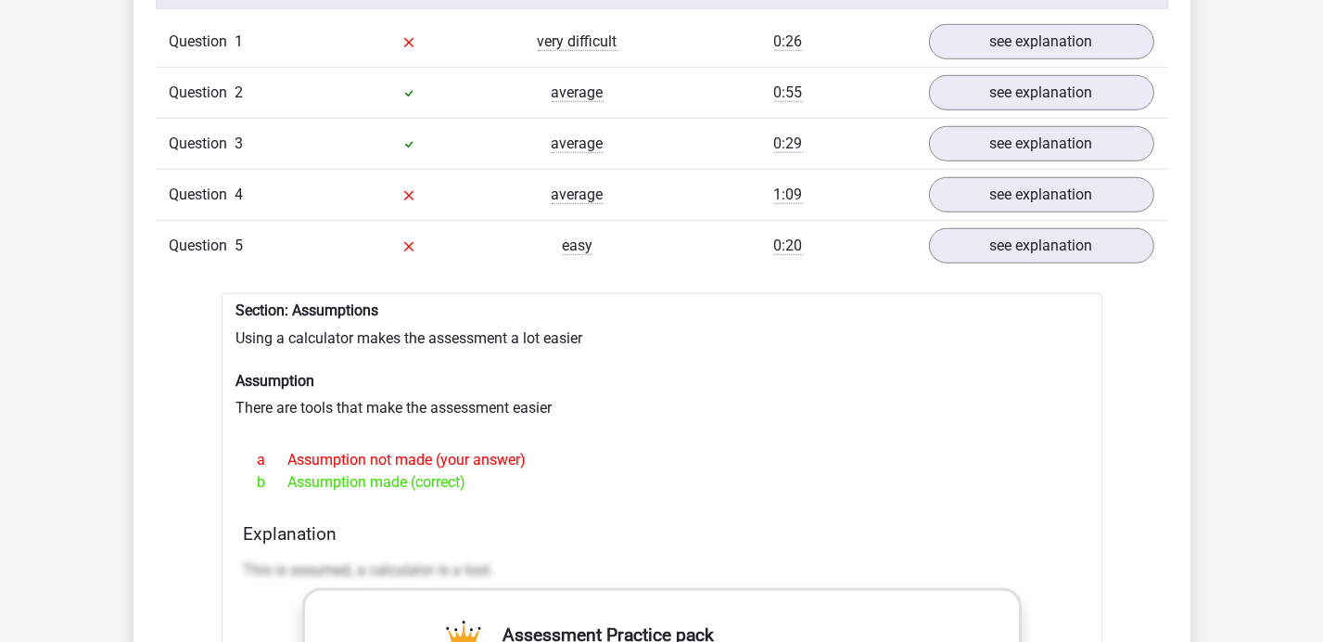
scroll to position [1506, 0]
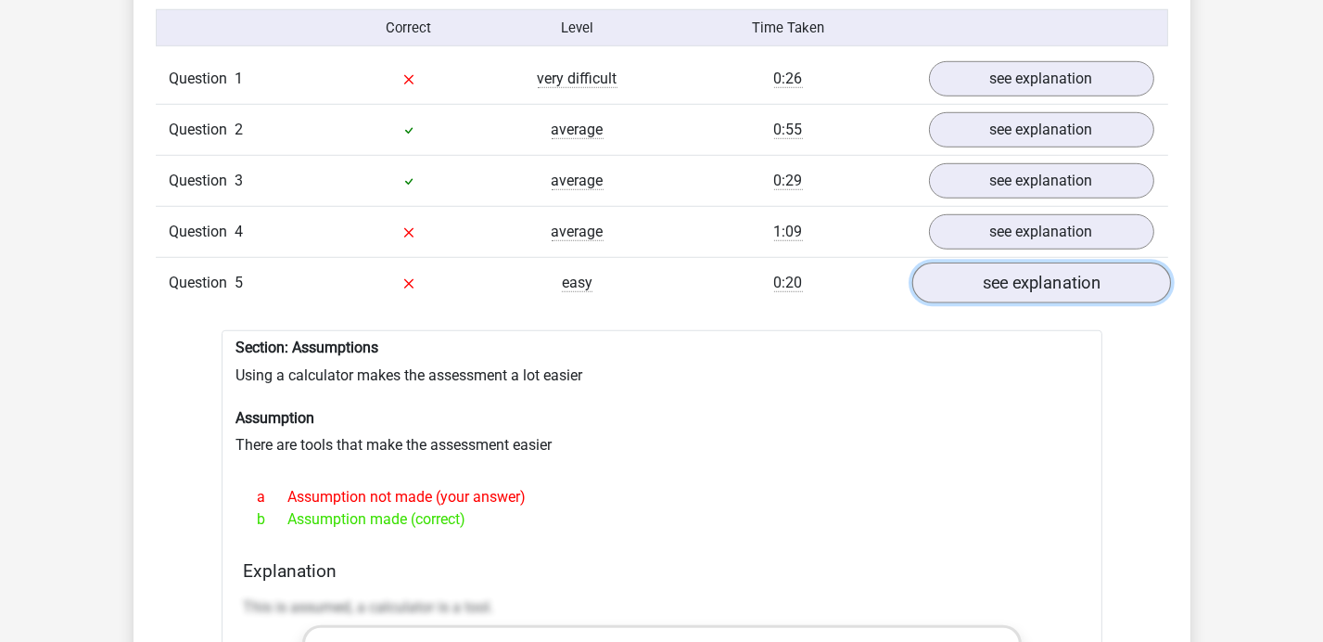
click at [1053, 282] on link "see explanation" at bounding box center [1040, 283] width 259 height 41
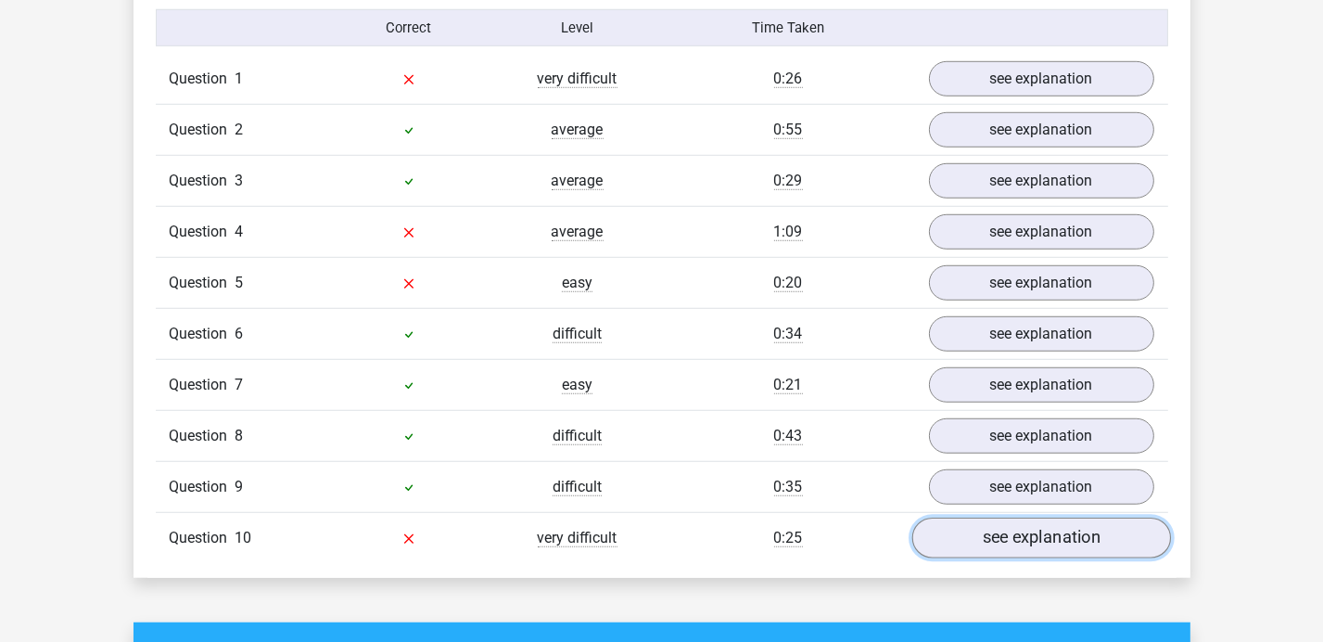
click at [1046, 535] on link "see explanation" at bounding box center [1040, 538] width 259 height 41
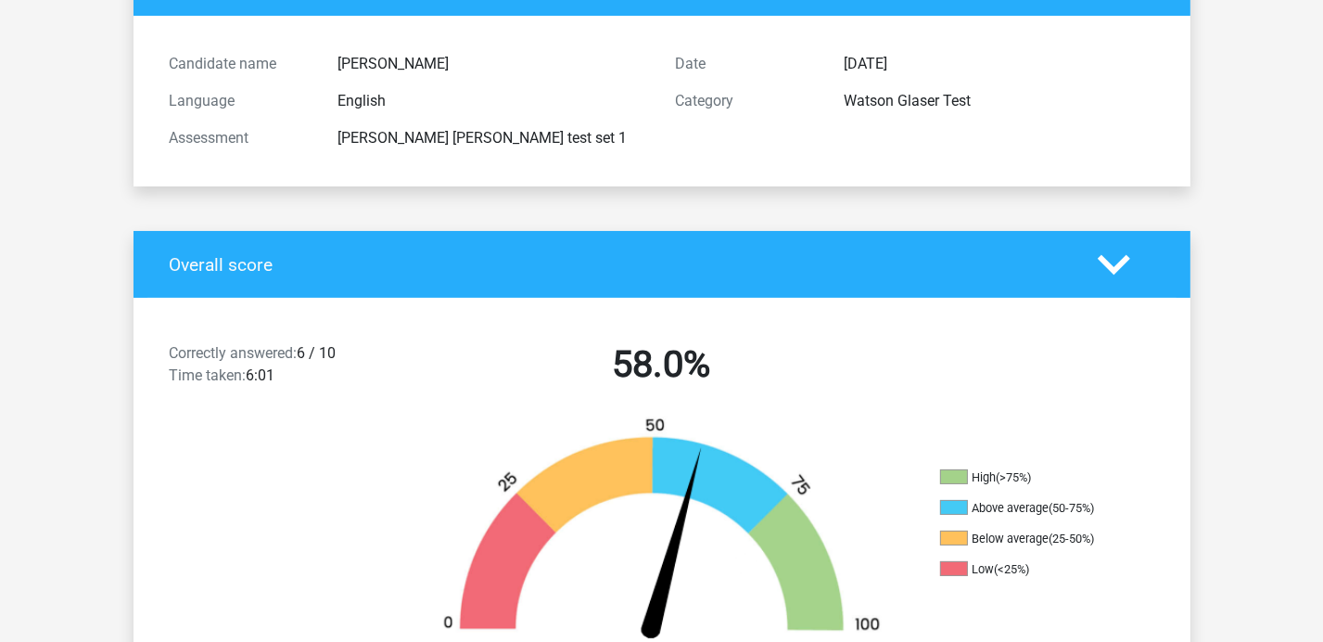
scroll to position [0, 0]
